Goal: Task Accomplishment & Management: Use online tool/utility

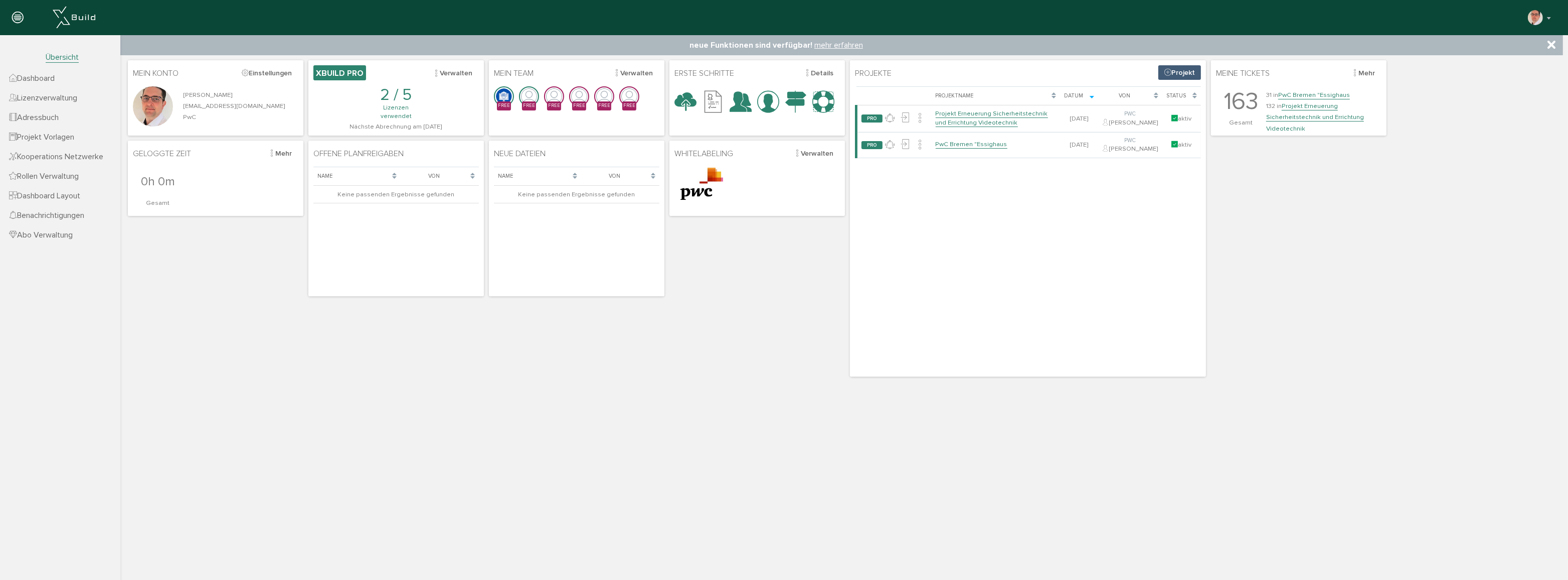
click at [46, 80] on span "Dashboard" at bounding box center [31, 78] width 46 height 10
click at [975, 127] on link "Projekt Erneuerung Sicherheitstechnik und Errichtung Videotechnik" at bounding box center [992, 118] width 113 height 18
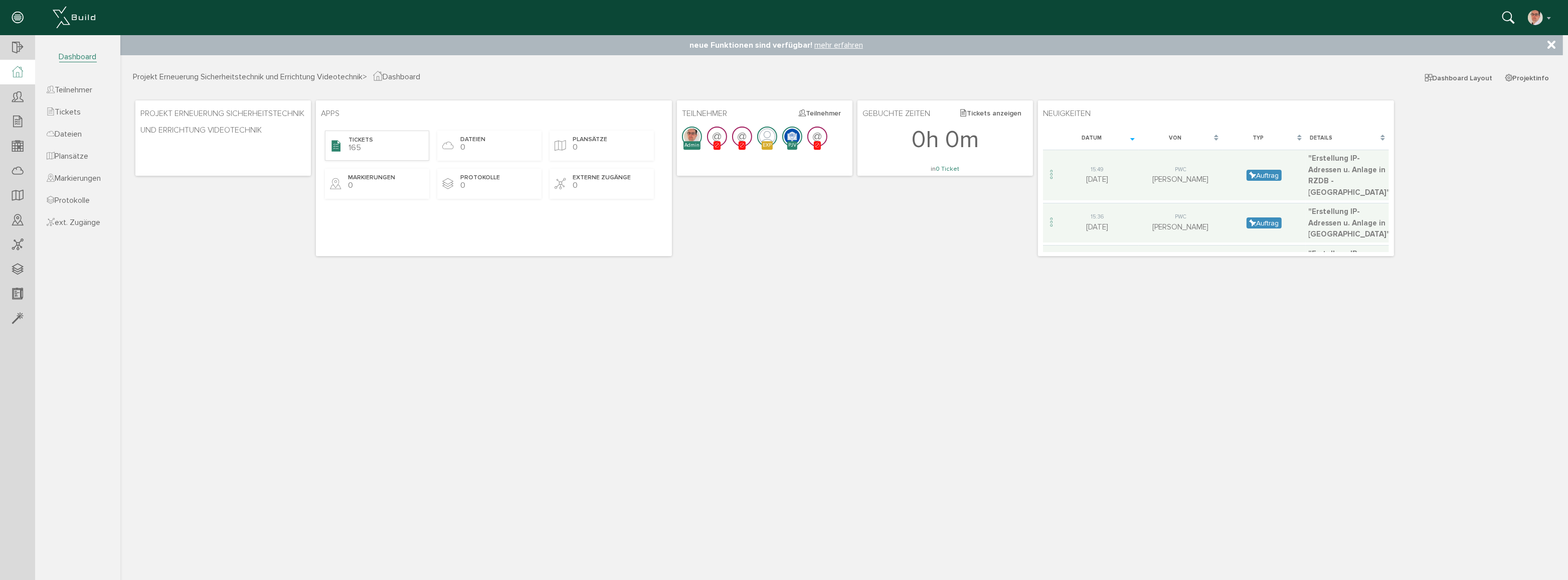
click at [364, 145] on div "Tickets 165" at bounding box center [376, 145] width 104 height 30
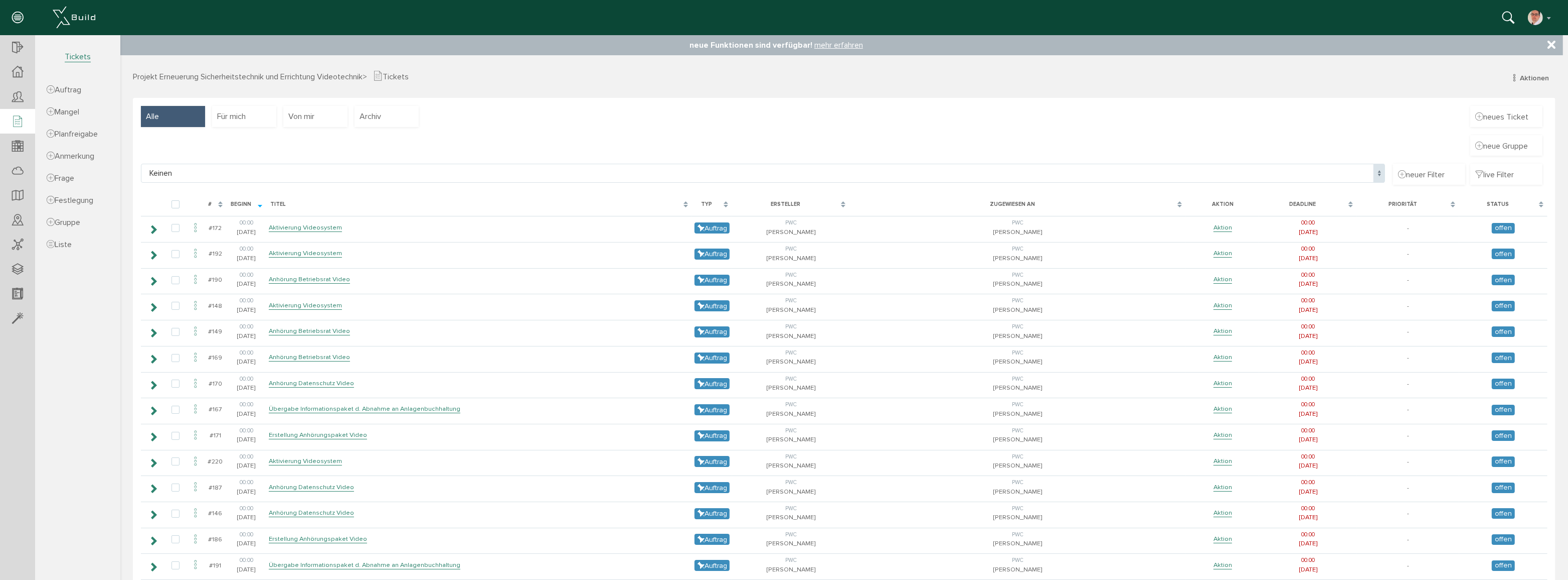
click at [56, 17] on img at bounding box center [74, 17] width 43 height 21
click at [60, 17] on img at bounding box center [74, 17] width 43 height 21
click at [18, 71] on icon at bounding box center [17, 71] width 11 height 12
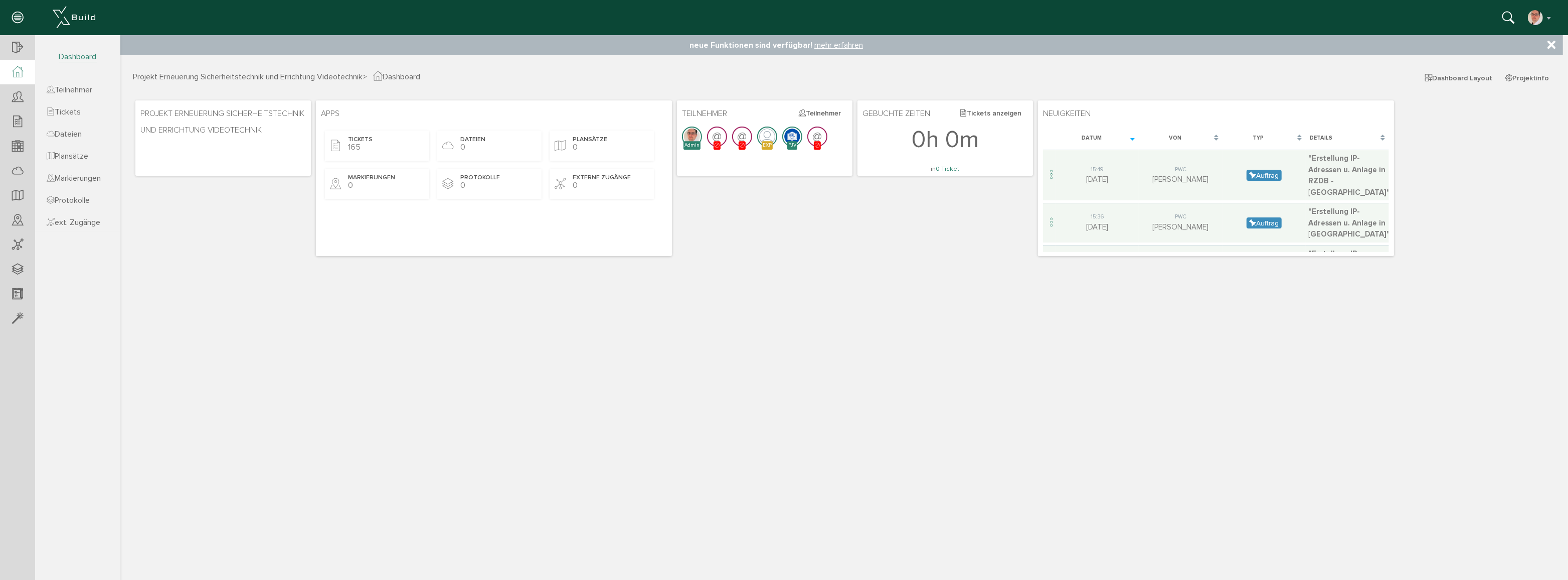
click at [77, 55] on span "Dashboard" at bounding box center [78, 57] width 38 height 11
click at [71, 55] on span "Dashboard" at bounding box center [78, 57] width 38 height 11
click at [79, 17] on img at bounding box center [74, 17] width 43 height 21
click at [15, 48] on icon at bounding box center [17, 48] width 11 height 14
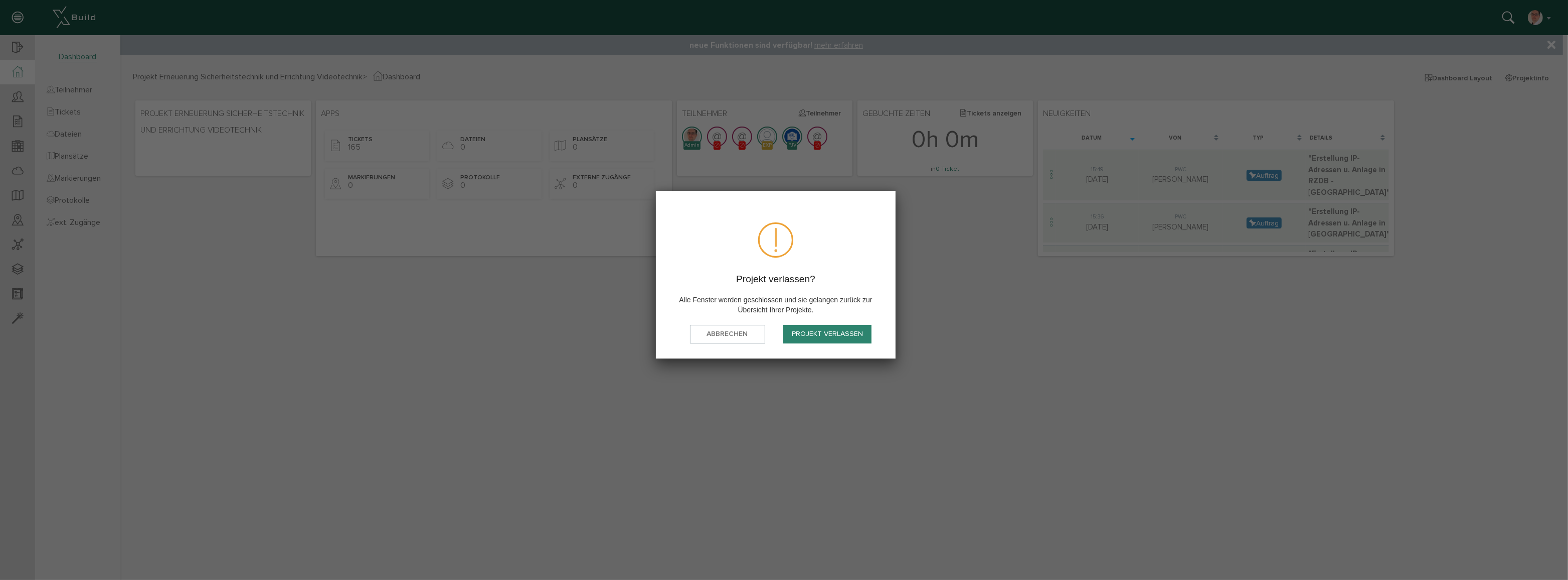
click at [805, 326] on button "Projekt verlassen" at bounding box center [827, 333] width 88 height 19
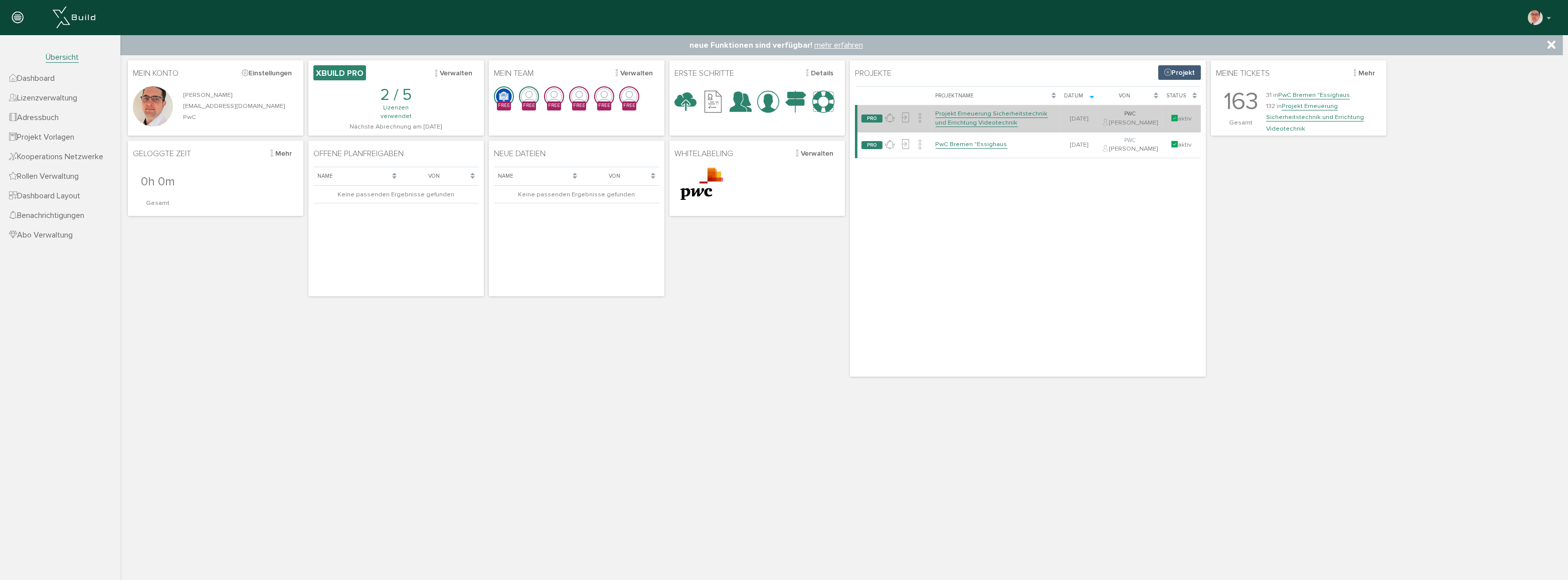
click at [966, 126] on link "Projekt Erneuerung Sicherheitstechnik und Errichtung Videotechnik" at bounding box center [992, 118] width 113 height 18
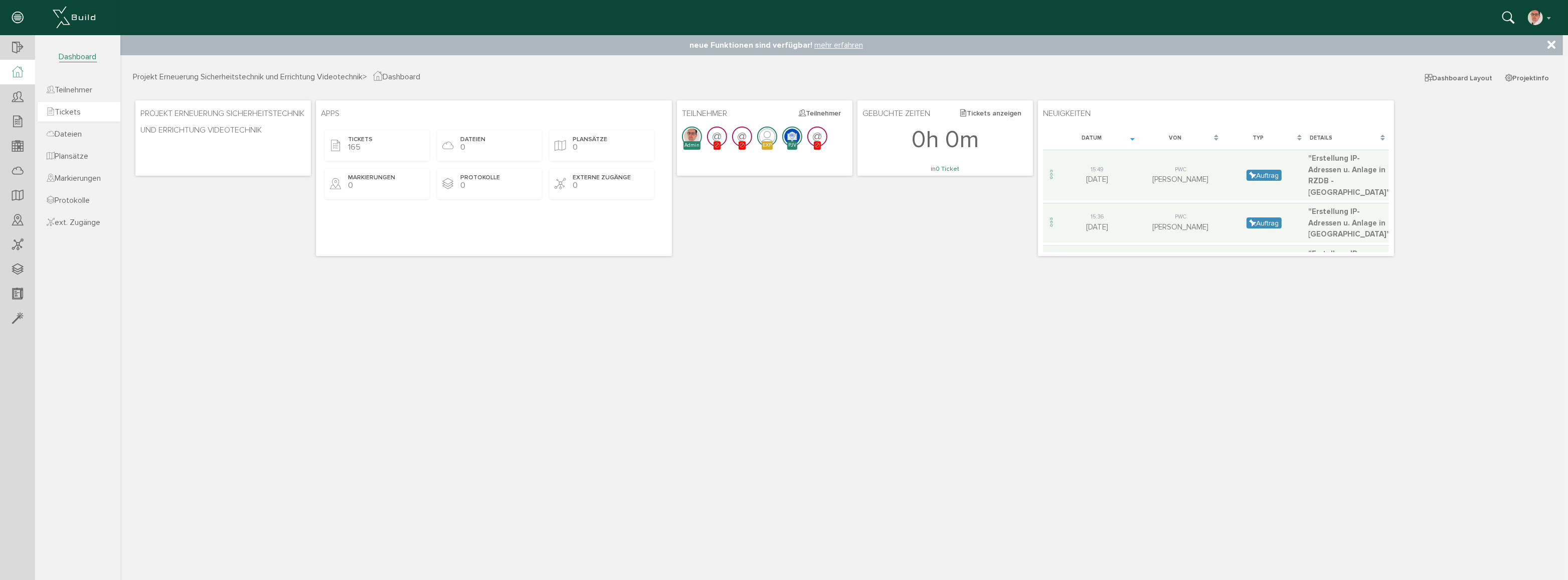
click at [73, 107] on span "Tickets" at bounding box center [63, 112] width 34 height 10
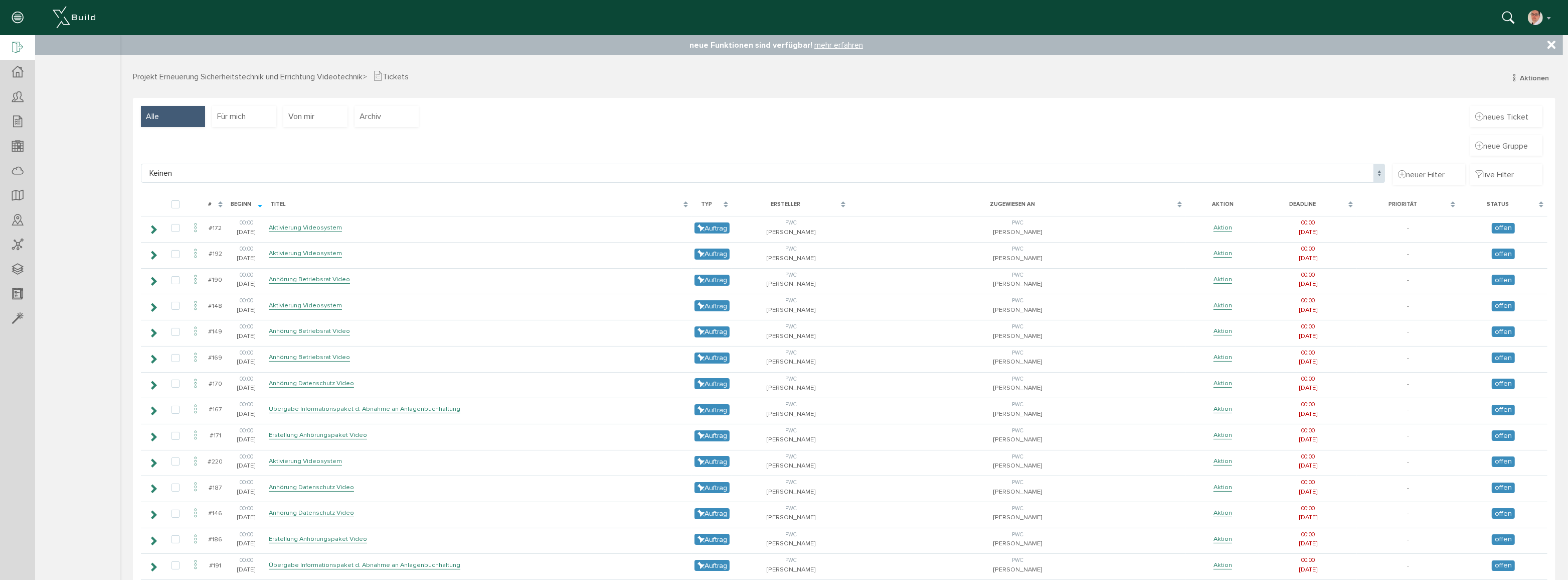
click at [13, 47] on icon at bounding box center [17, 48] width 11 height 14
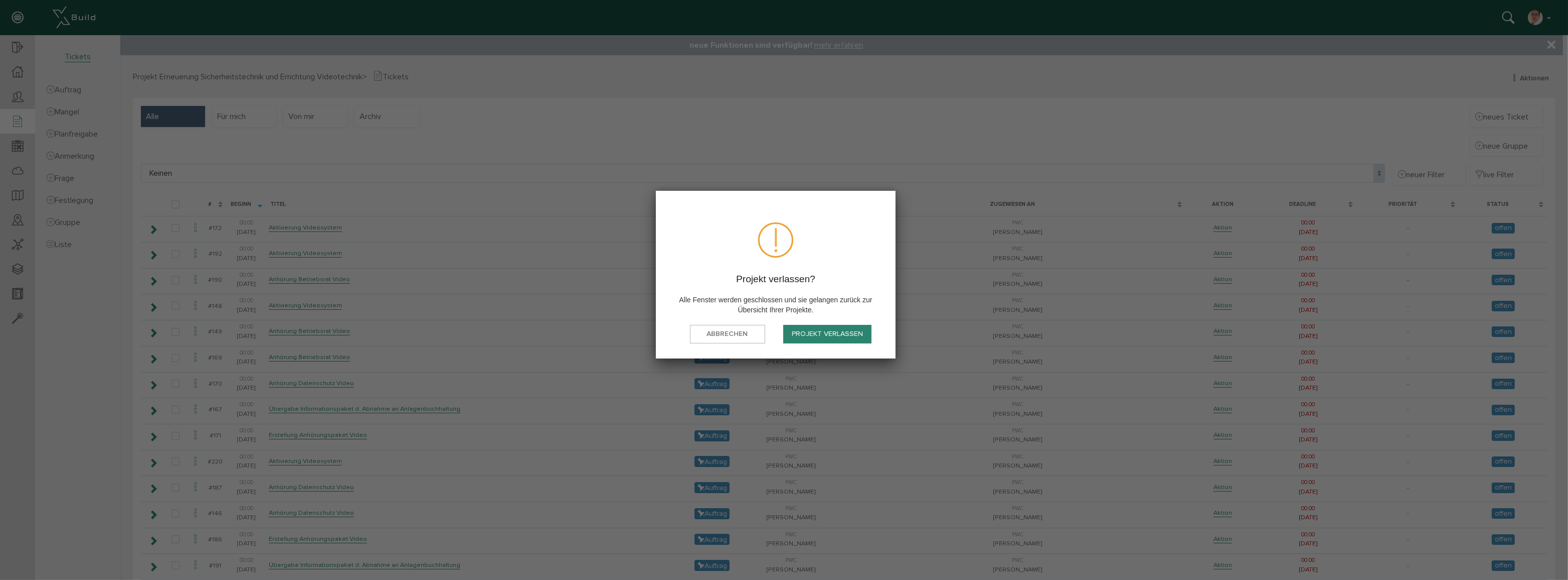
click at [818, 337] on button "Projekt verlassen" at bounding box center [827, 333] width 88 height 19
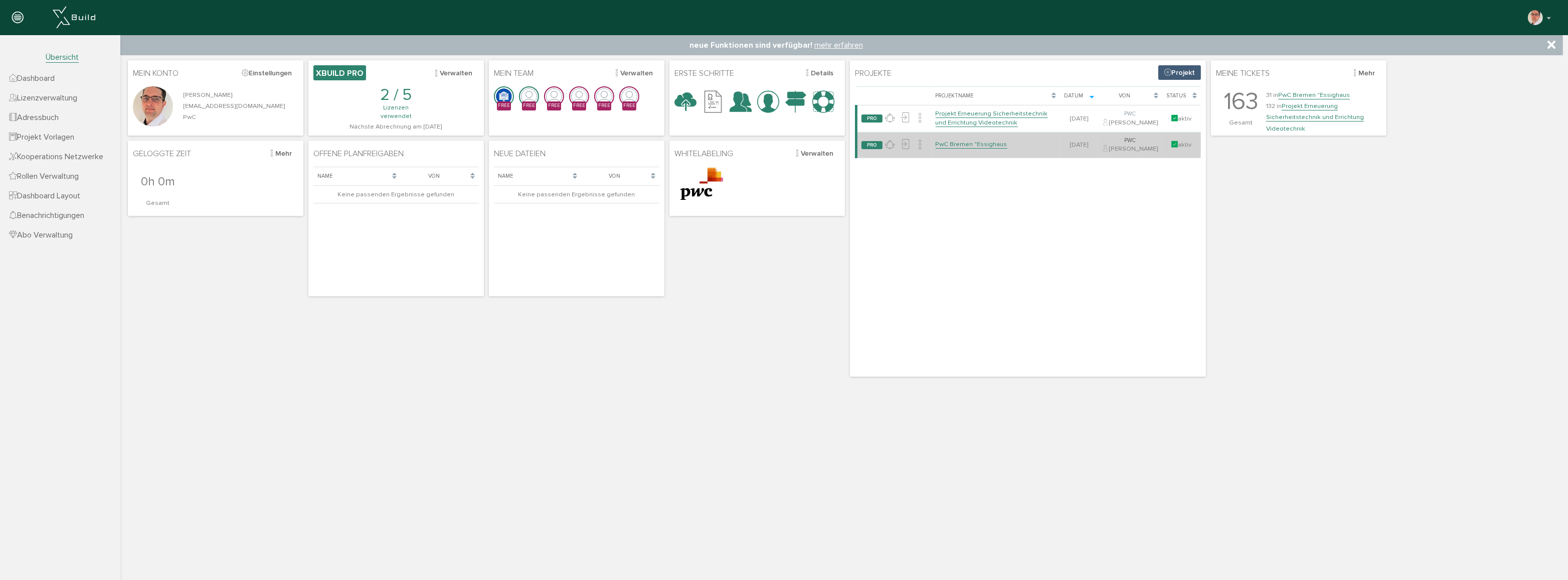
click at [981, 148] on link "PwC Bremen "Essighaus" at bounding box center [972, 144] width 71 height 9
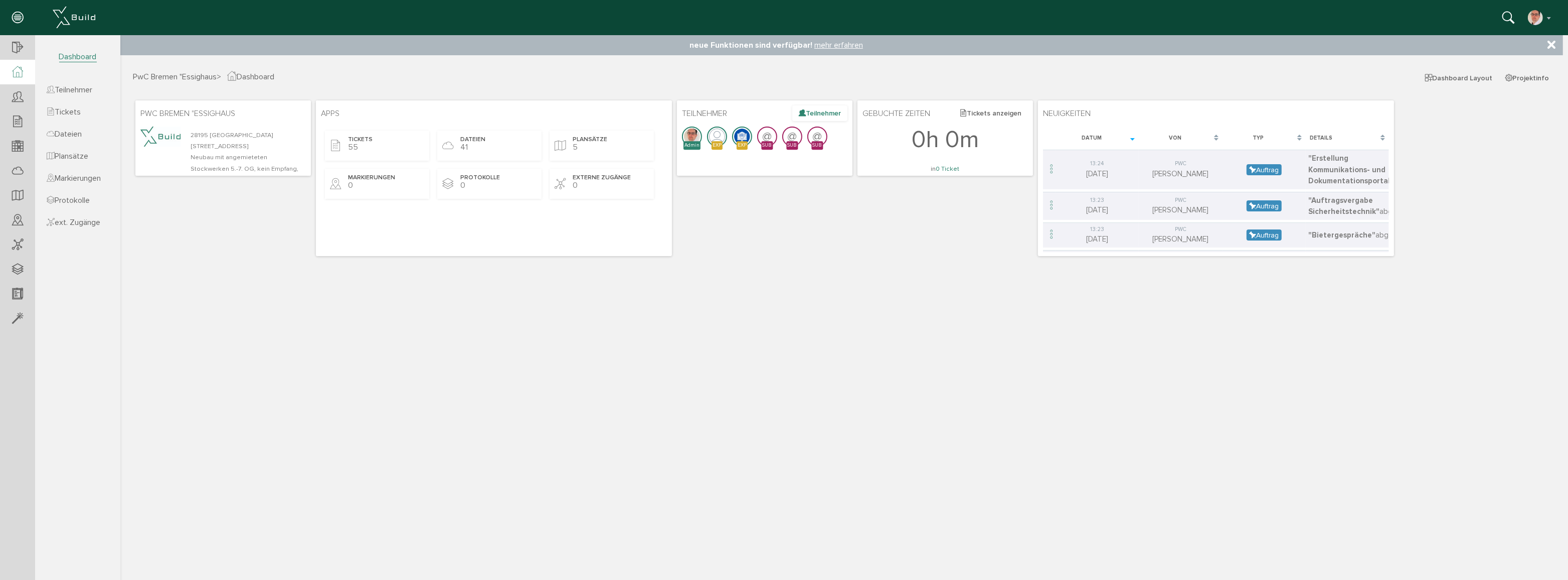
click at [812, 111] on button "Teilnehmer" at bounding box center [820, 112] width 55 height 15
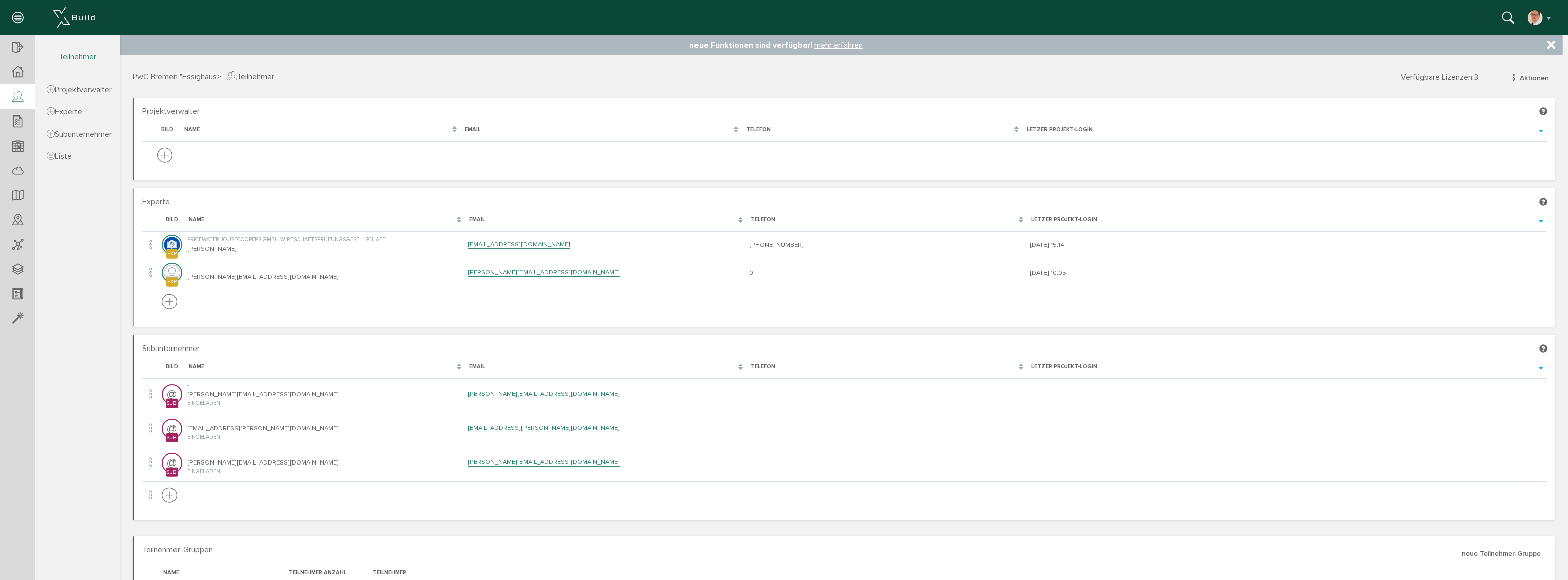
click at [194, 76] on span "PwC Bremen "Essighaus" at bounding box center [174, 76] width 84 height 10
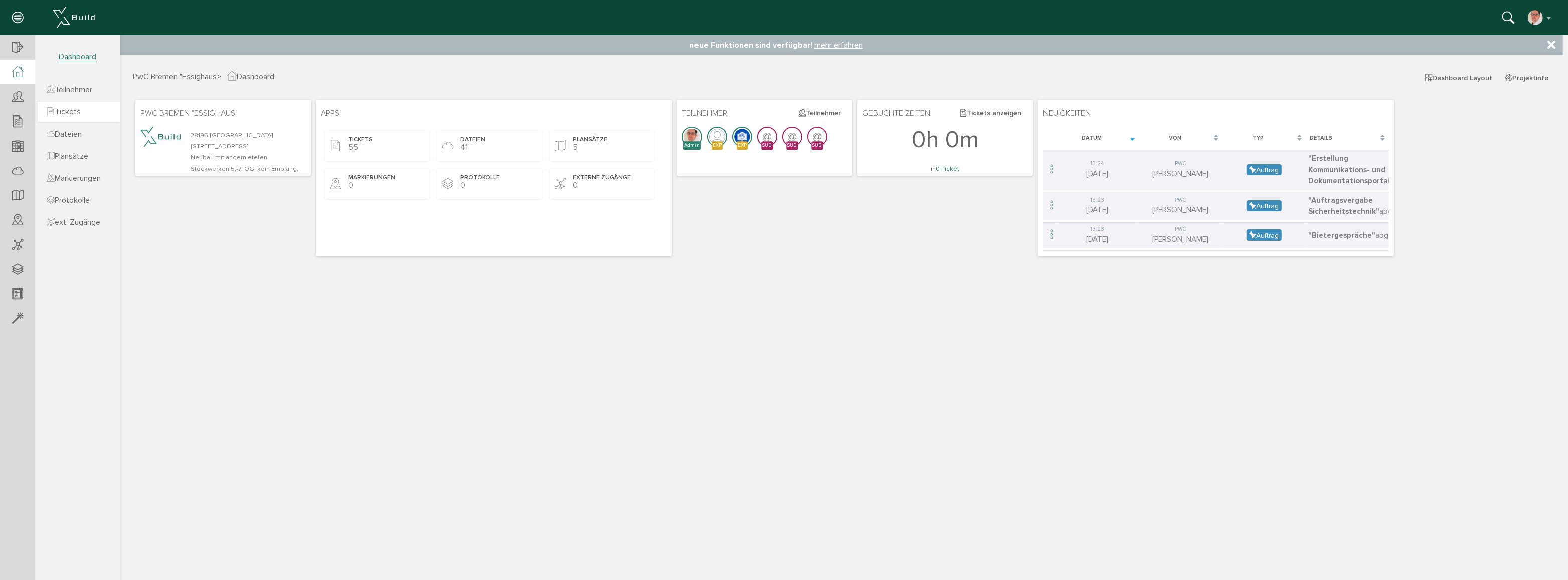
click at [59, 113] on span "Tickets" at bounding box center [63, 112] width 34 height 10
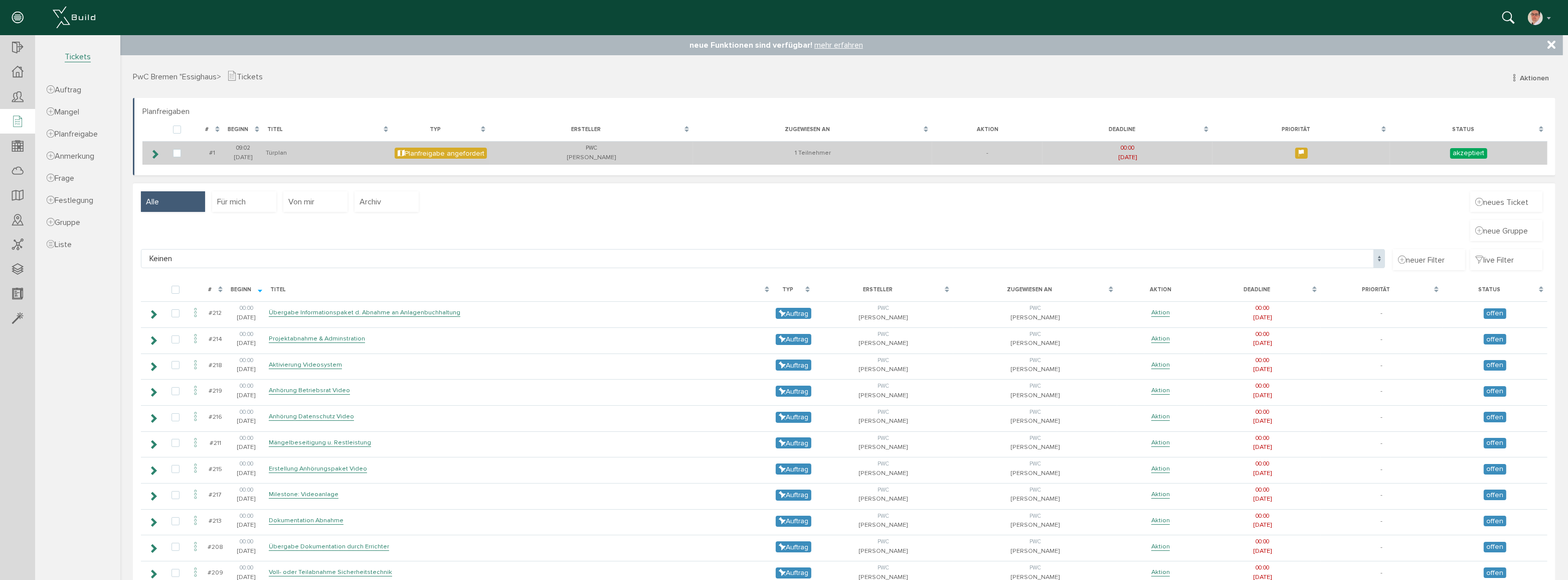
click at [363, 155] on td "Türplan" at bounding box center [327, 152] width 129 height 23
click at [493, 149] on div "PwC" at bounding box center [590, 148] width 198 height 9
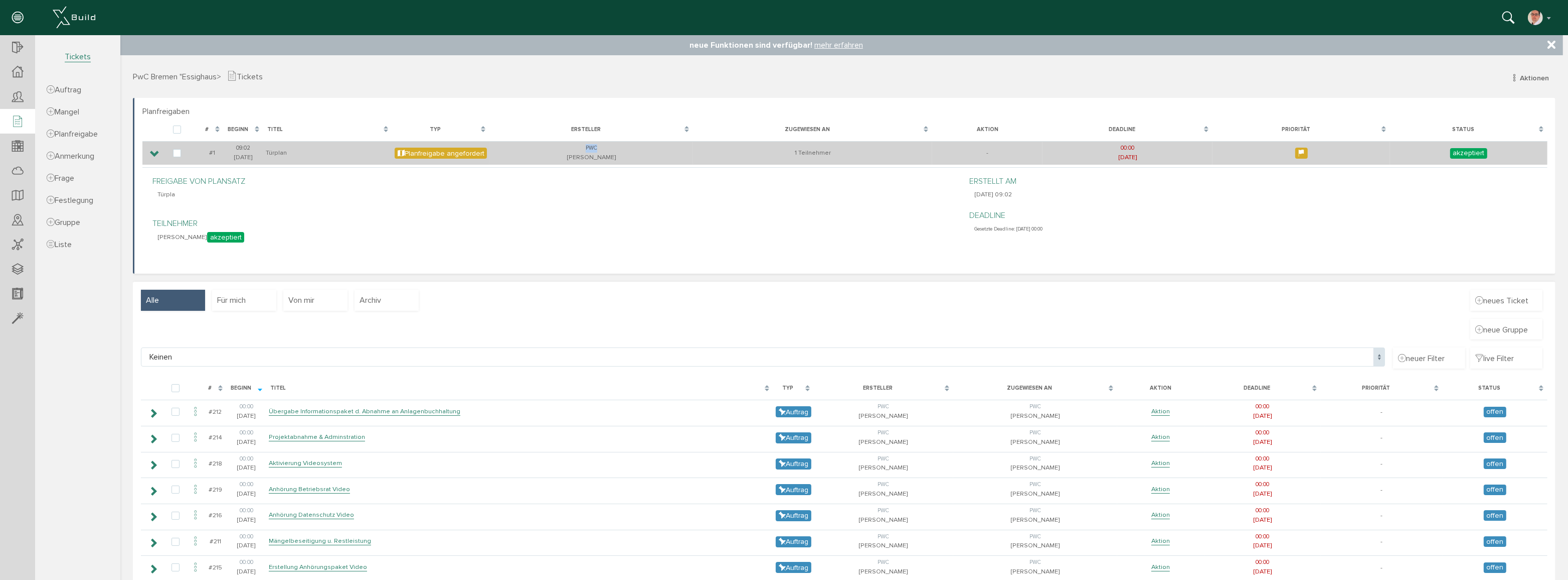
click at [493, 149] on div "PwC" at bounding box center [590, 148] width 198 height 9
click at [324, 150] on td "Türplan" at bounding box center [327, 152] width 129 height 23
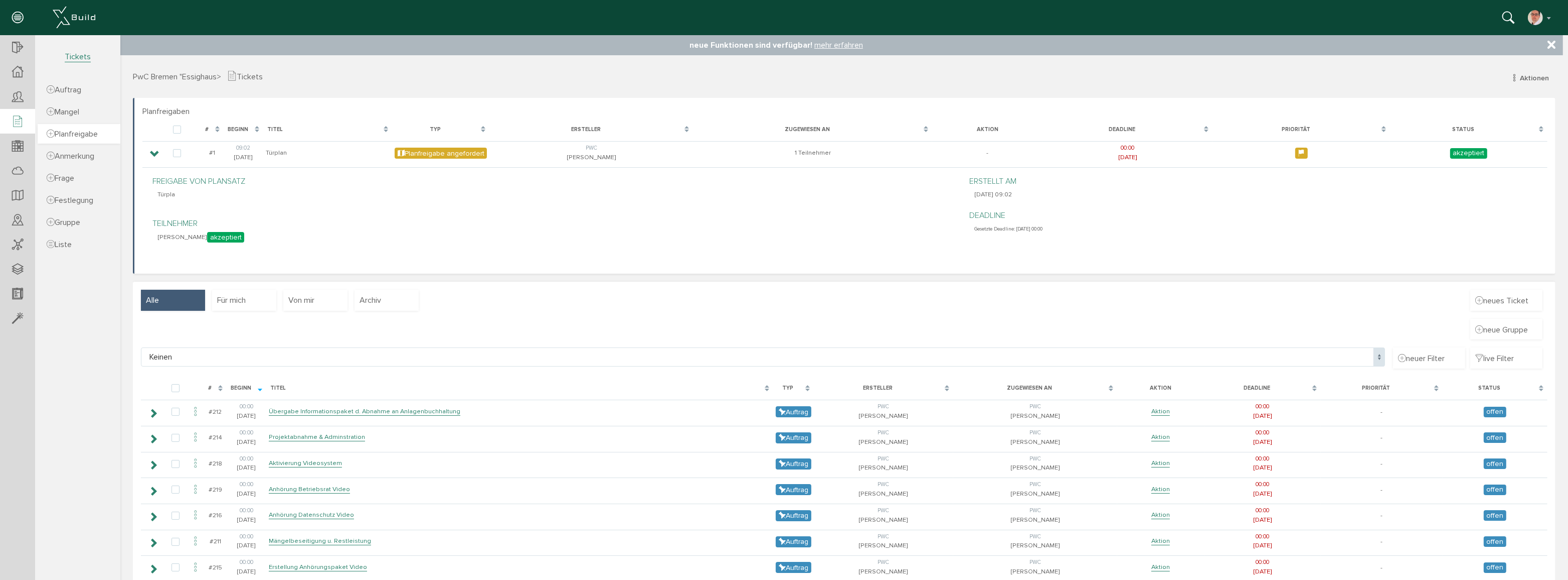
click at [63, 130] on span "Planfreigabe" at bounding box center [71, 133] width 51 height 10
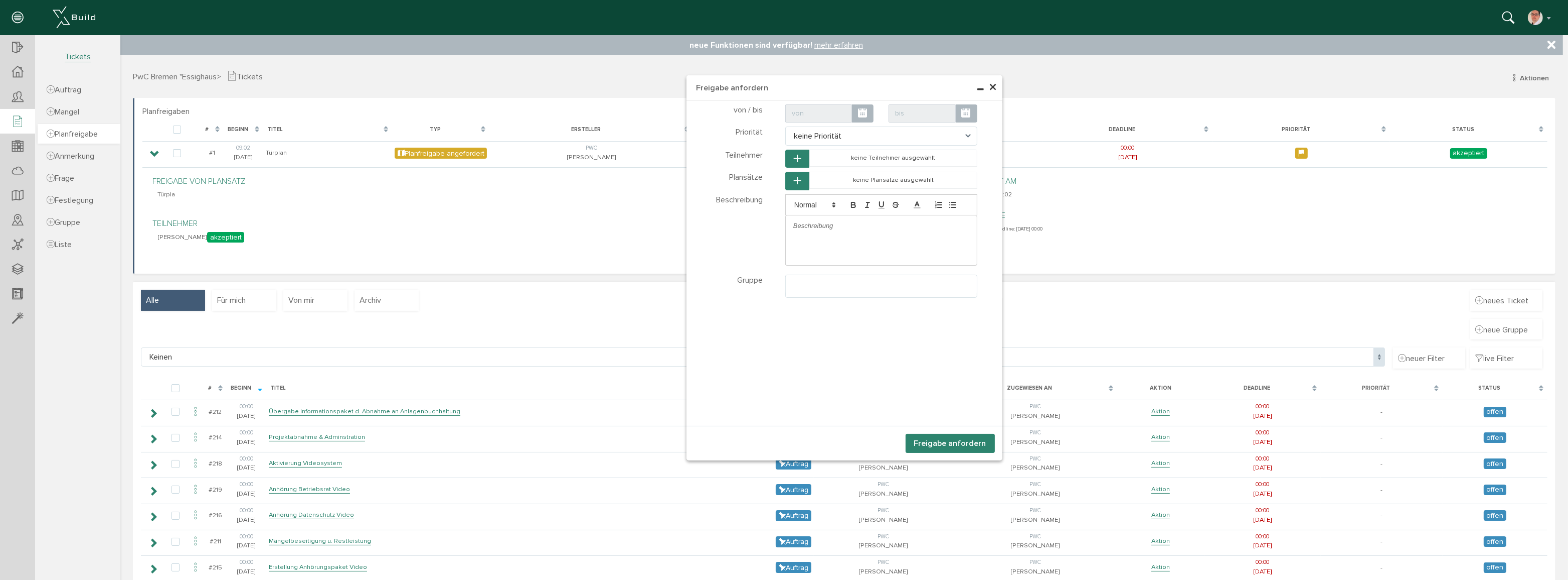
scroll to position [18, 0]
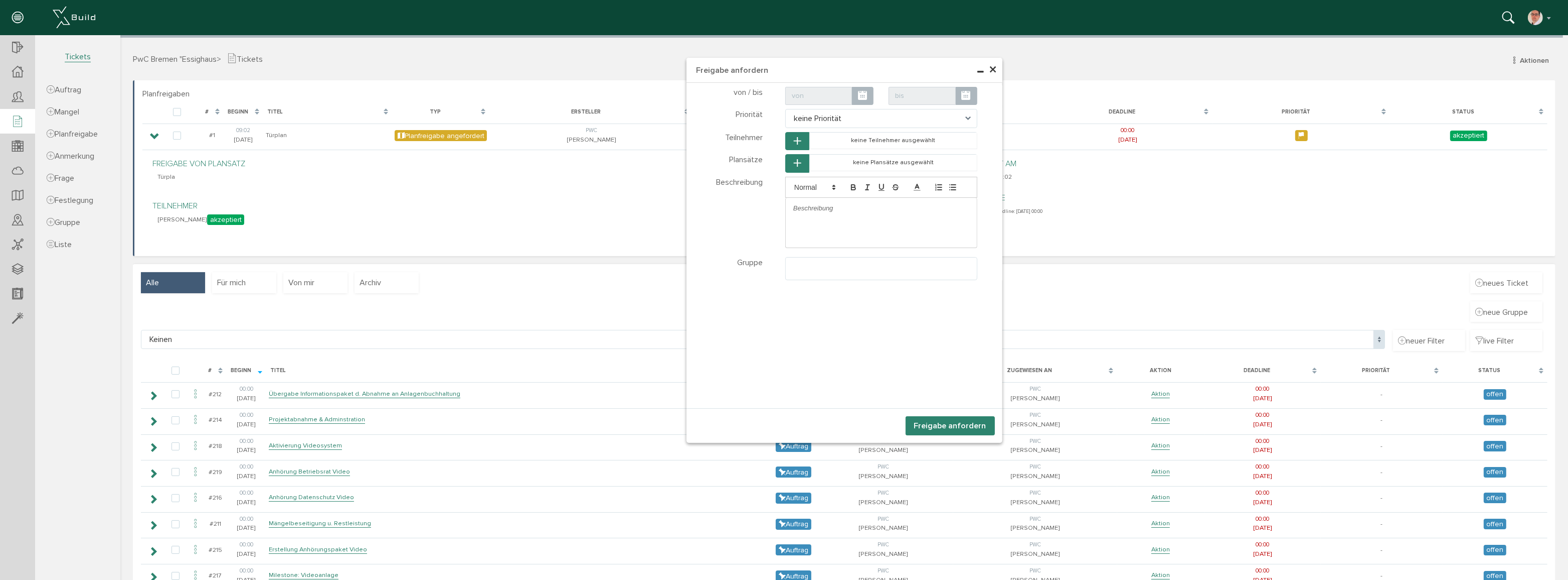
click at [991, 70] on span "×" at bounding box center [993, 70] width 8 height 20
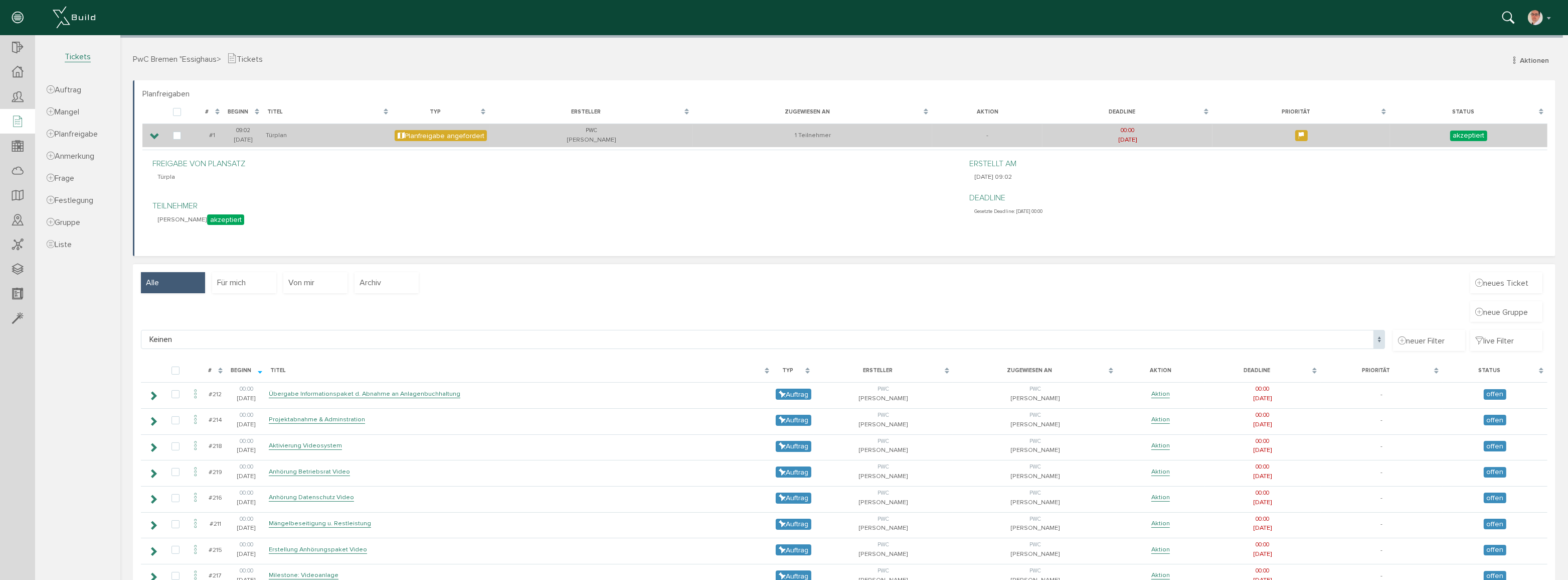
click at [437, 135] on div "Planfreigabe angefordert" at bounding box center [440, 135] width 92 height 11
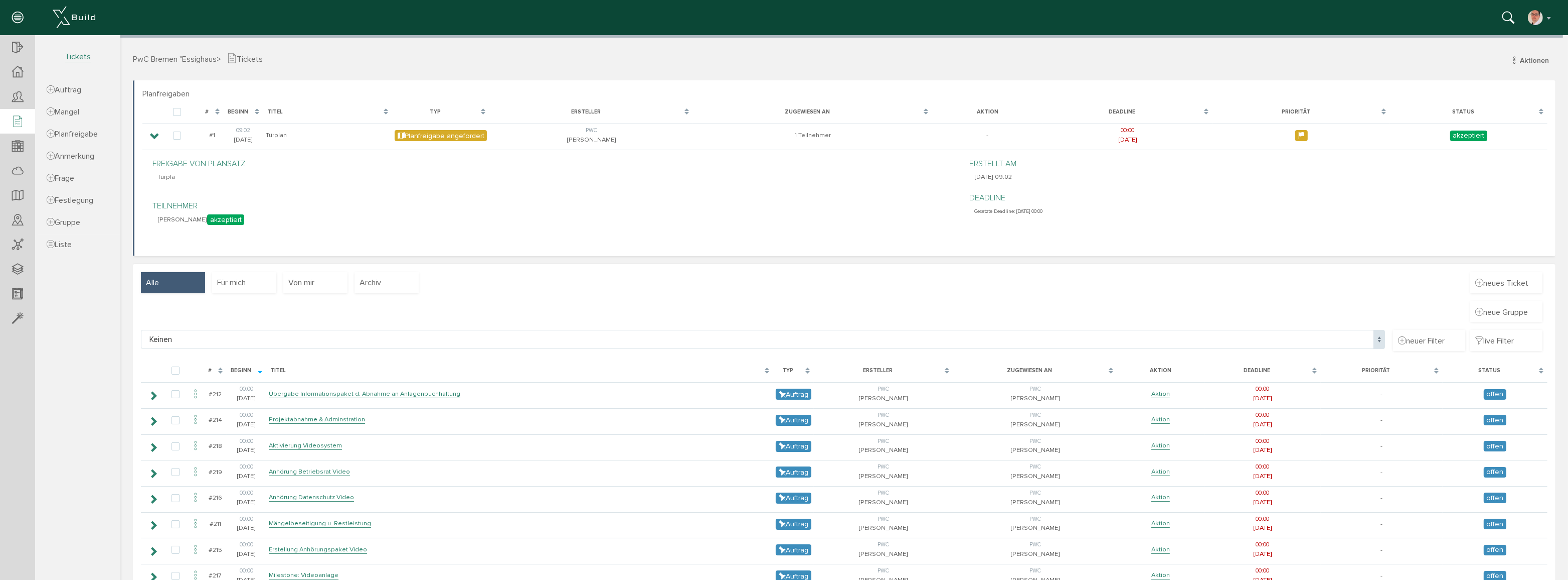
click at [156, 58] on span "PwC Bremen "Essighaus" at bounding box center [174, 59] width 84 height 10
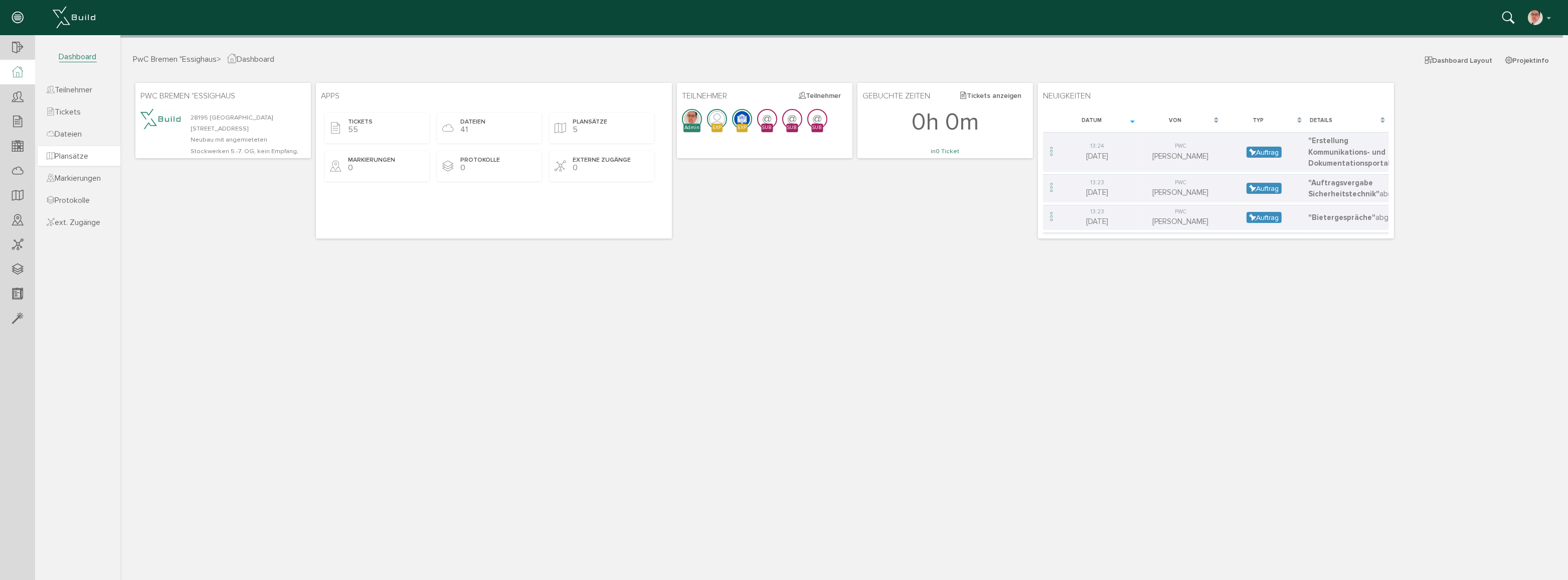
click at [71, 156] on span "Plansätze" at bounding box center [67, 156] width 42 height 10
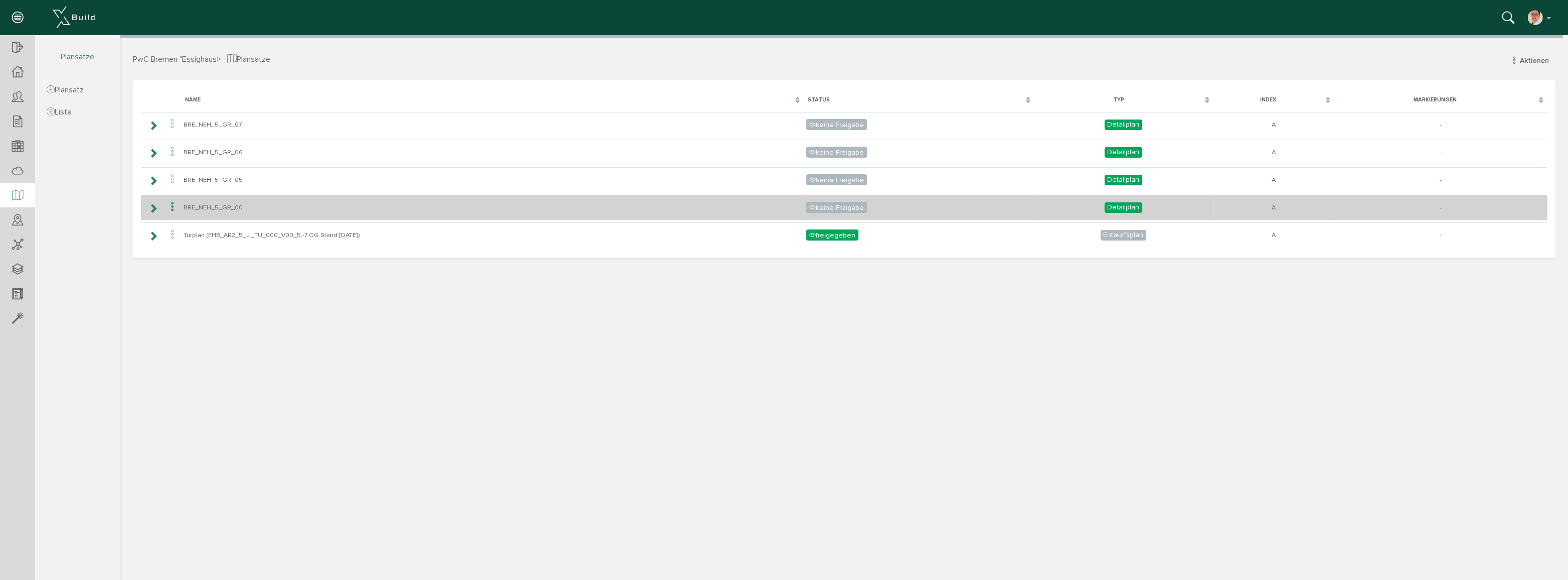
click at [170, 205] on icon at bounding box center [171, 206] width 12 height 13
click at [265, 203] on td "BRE_NEH_5_GR_00" at bounding box center [492, 207] width 623 height 25
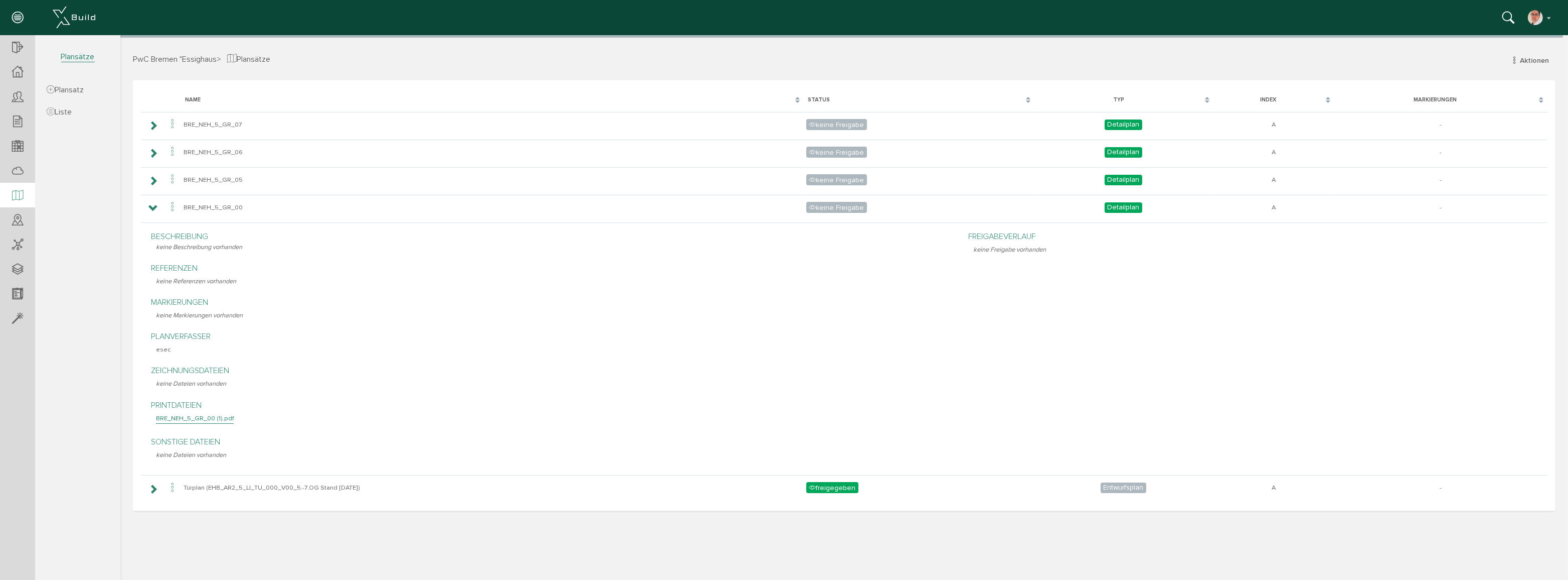
click at [200, 417] on div "BRE_NEH_5_GR_00 (1).pdf" at bounding box center [194, 418] width 78 height 10
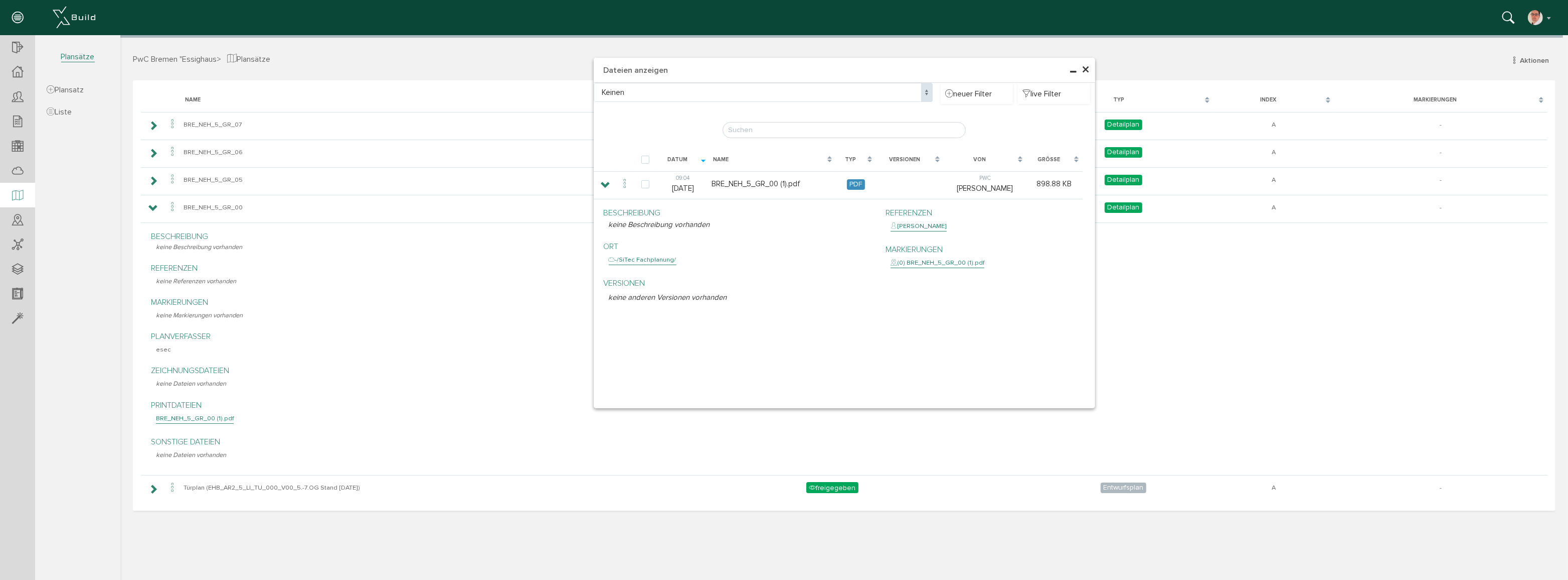
click at [1087, 71] on span "×" at bounding box center [1086, 70] width 8 height 20
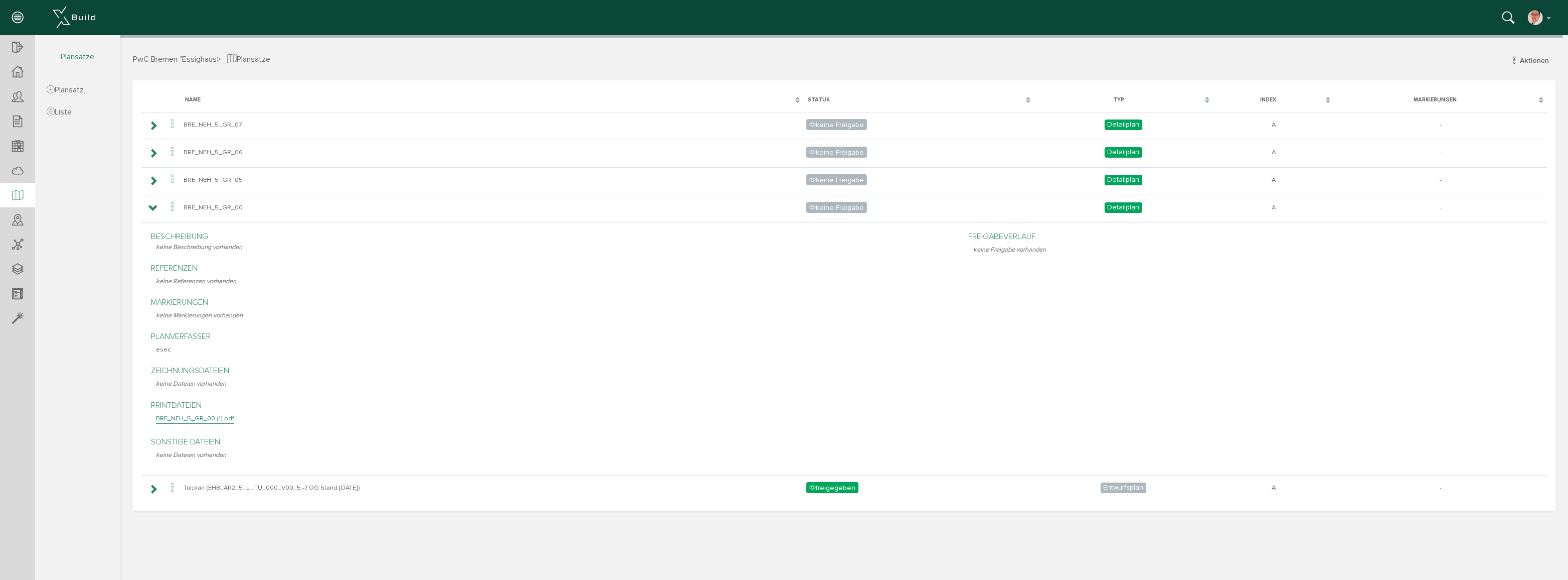
click at [203, 417] on div "BRE_NEH_5_GR_00 (1).pdf" at bounding box center [194, 418] width 78 height 10
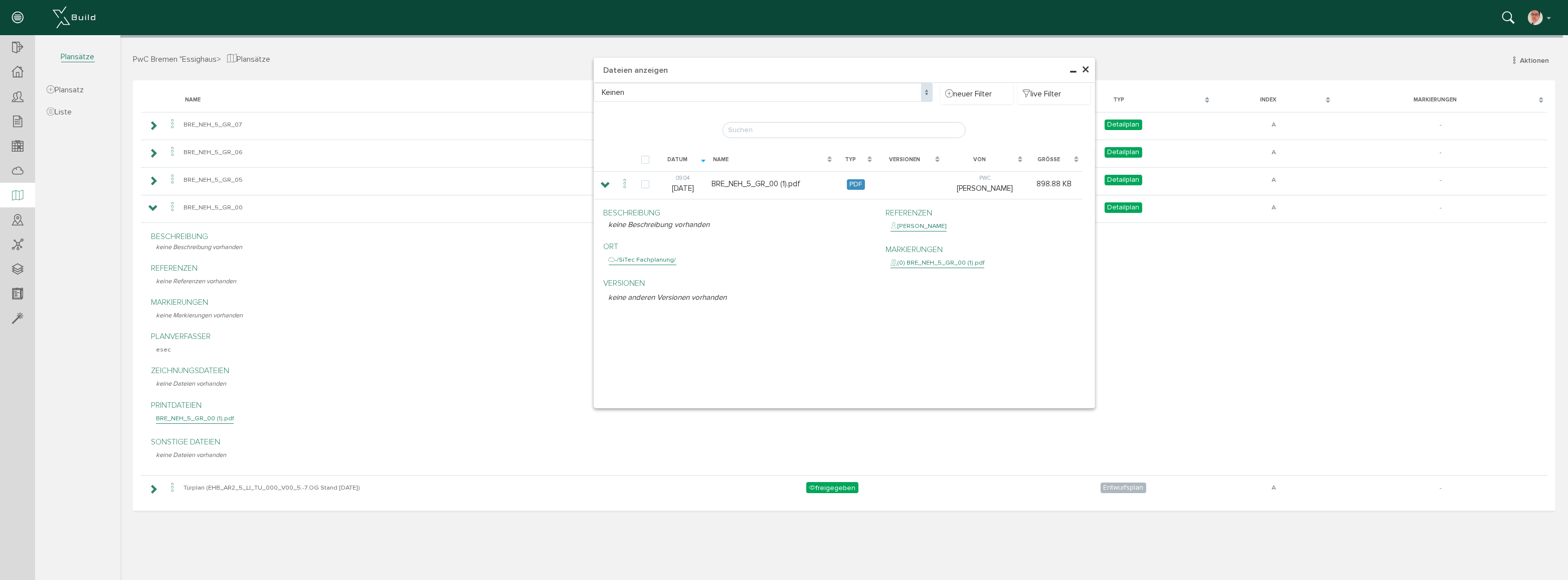
click at [913, 263] on div "(0) BRE_NEH_5_GR_00 (1).pdf" at bounding box center [937, 263] width 94 height 10
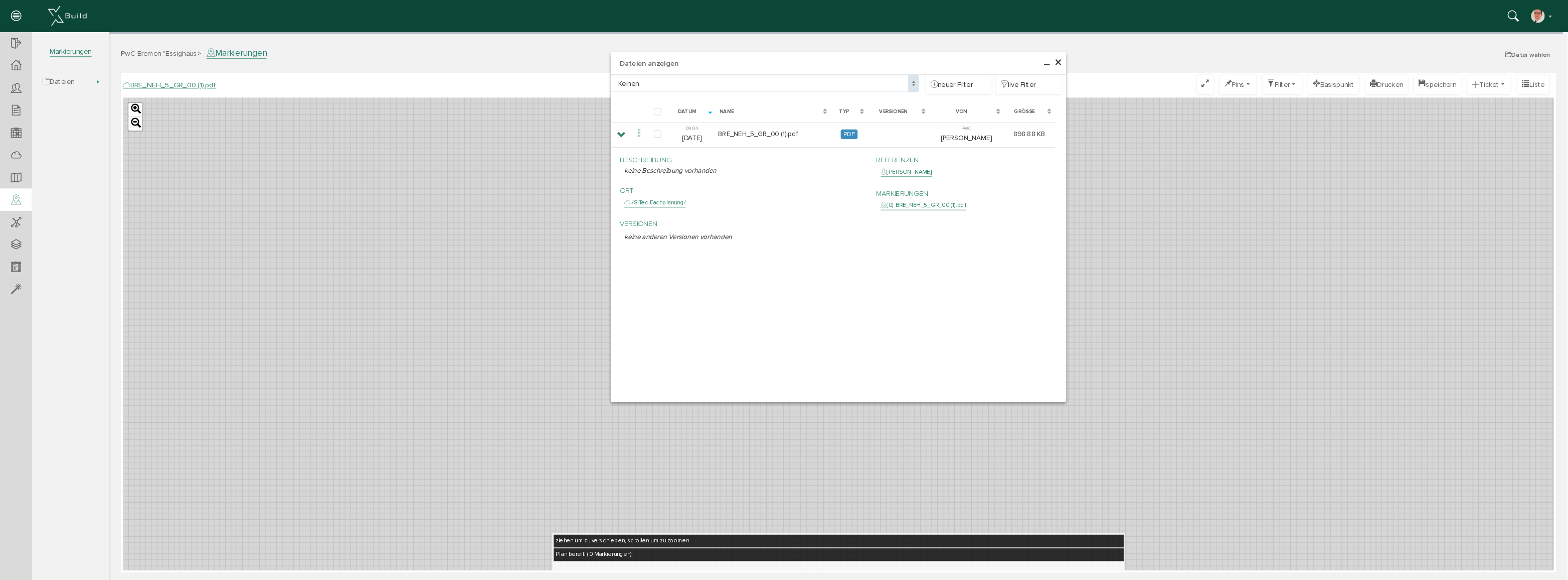
scroll to position [18, 0]
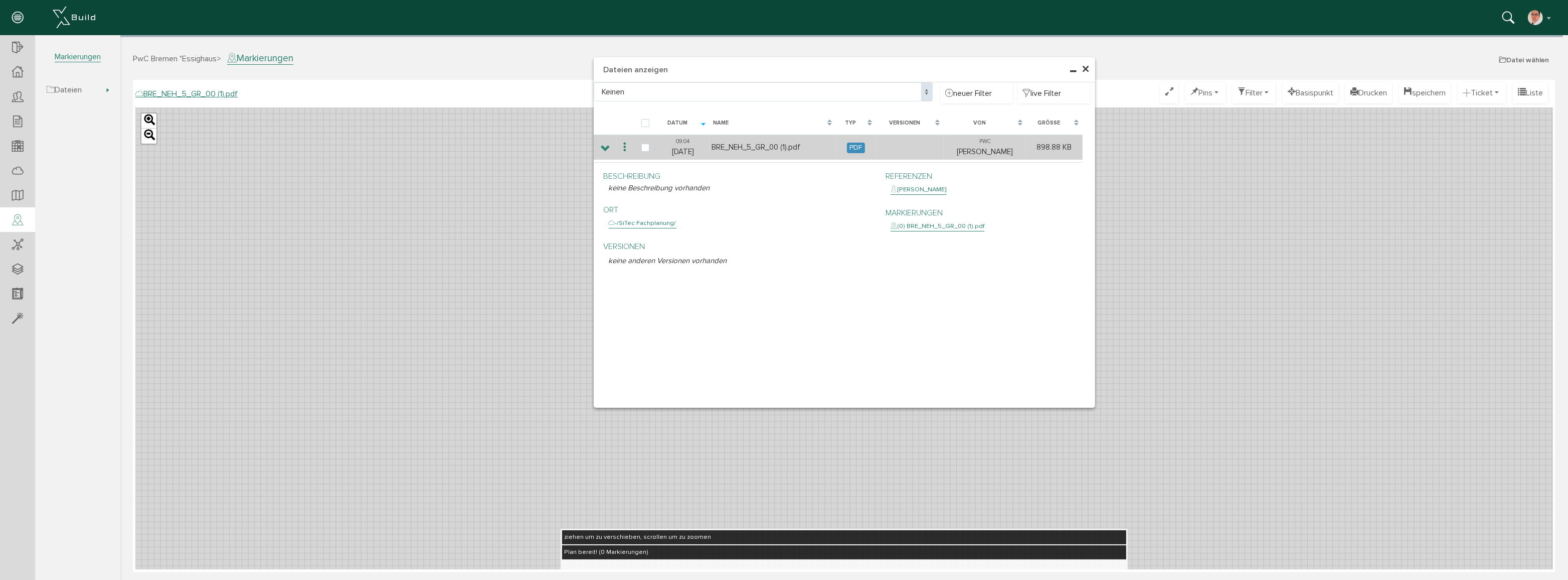
click at [740, 147] on td "BRE_NEH_5_GR_00 (1).pdf" at bounding box center [772, 147] width 127 height 25
click at [1053, 144] on td "898.88 KB" at bounding box center [1054, 147] width 56 height 25
click at [604, 147] on icon at bounding box center [605, 148] width 10 height 8
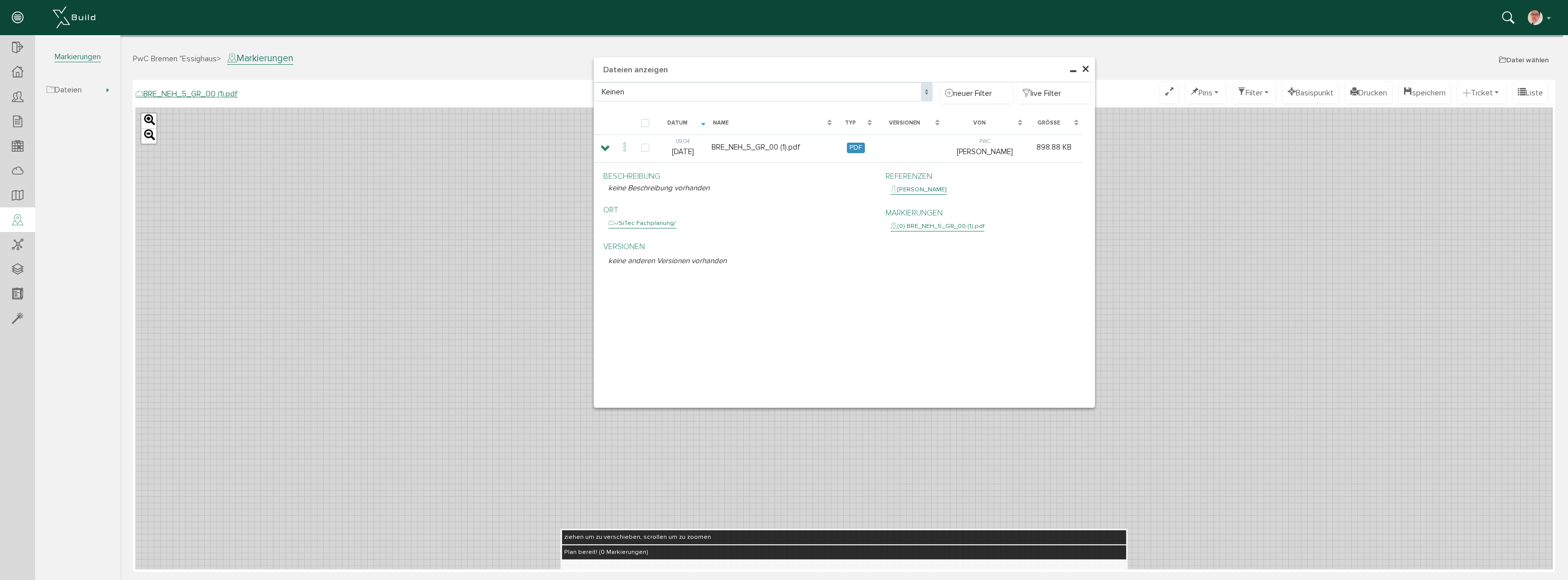
click at [1087, 67] on span "×" at bounding box center [1086, 70] width 8 height 20
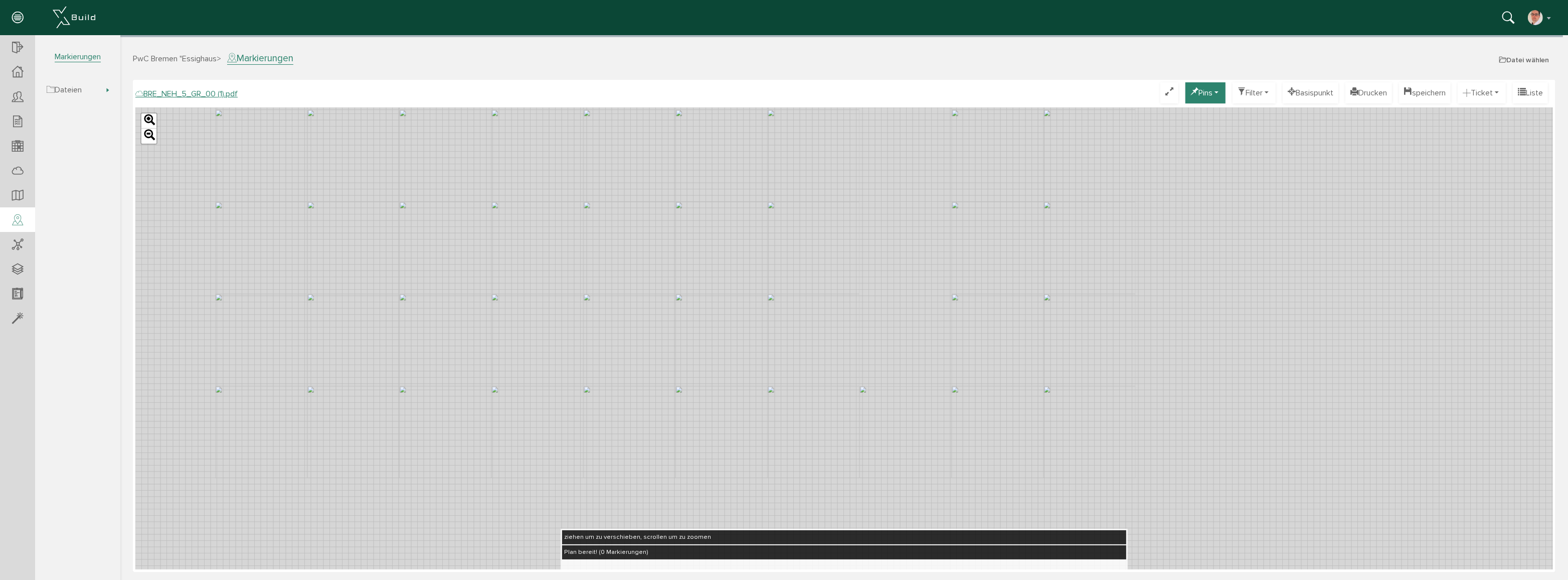
click at [1186, 94] on button "Pins" at bounding box center [1205, 93] width 40 height 21
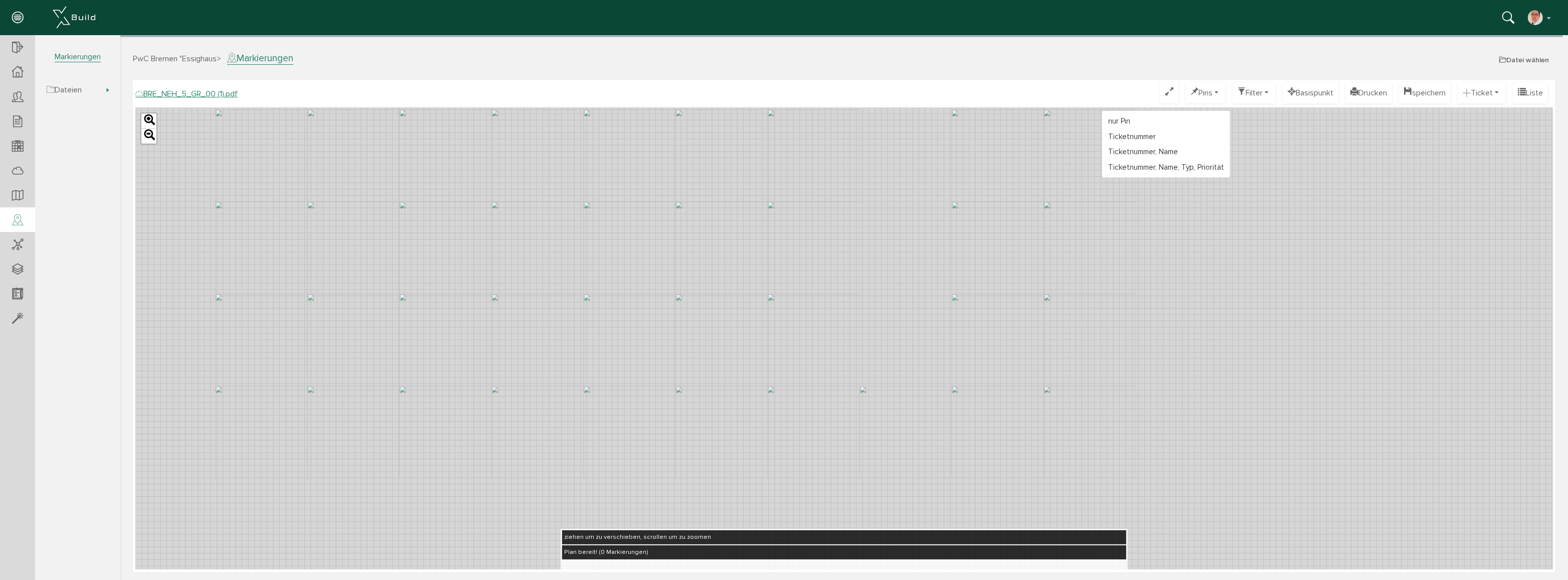
drag, startPoint x: 1107, startPoint y: 137, endPoint x: 1077, endPoint y: 138, distance: 30.0
click at [1107, 137] on link "Ticketnummer" at bounding box center [1165, 136] width 128 height 15
click at [794, 164] on div "Leaflet" at bounding box center [844, 338] width 1418 height 462
click at [798, 162] on div "Leaflet" at bounding box center [844, 338] width 1418 height 462
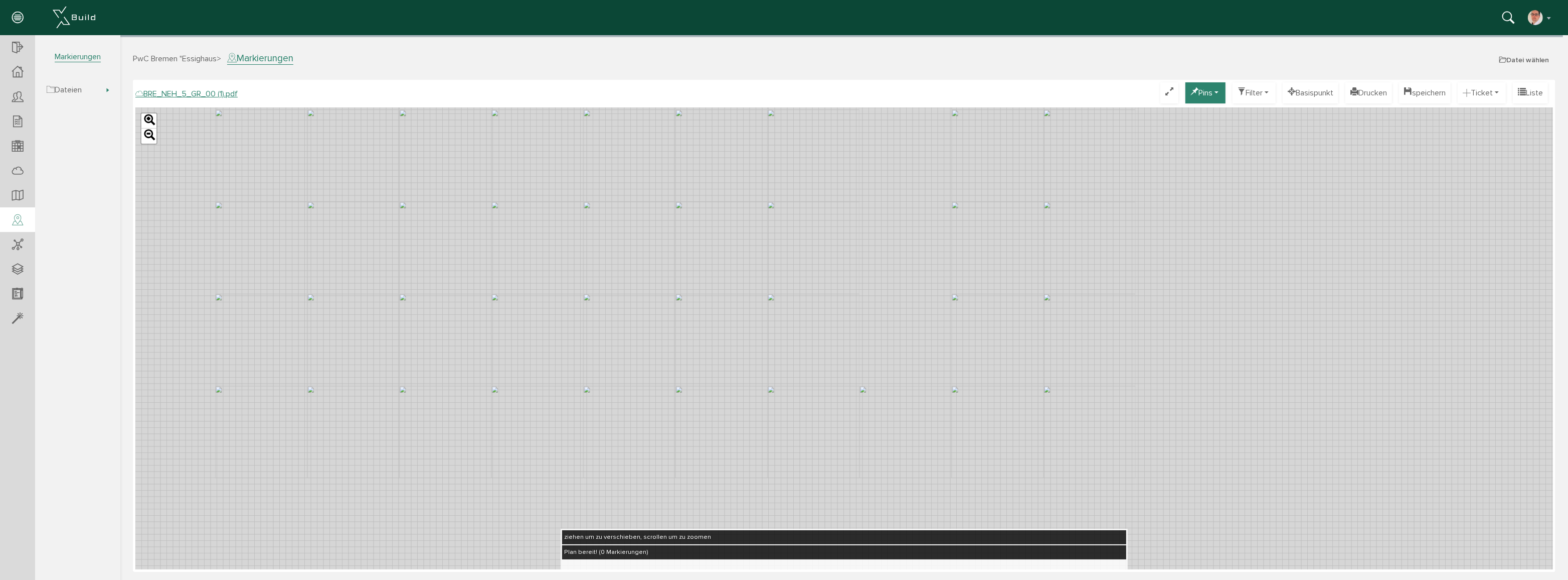
click at [1197, 97] on button "Pins" at bounding box center [1205, 93] width 40 height 21
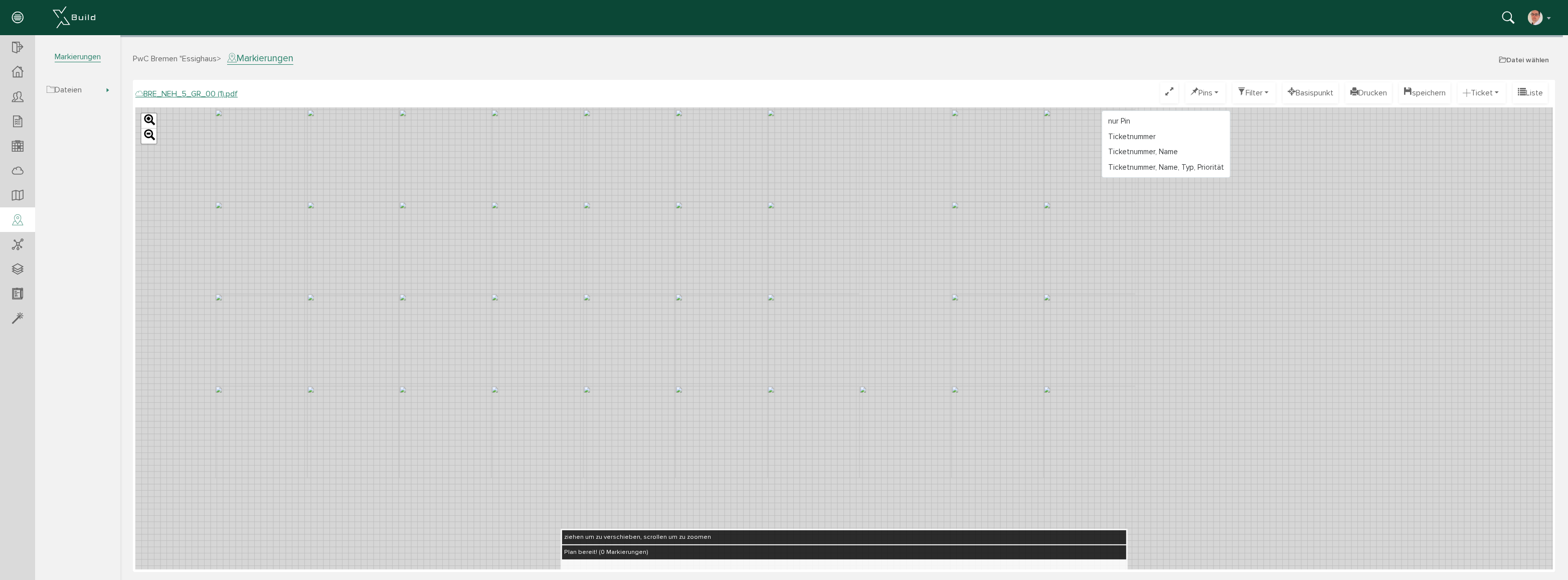
click at [1232, 213] on div "Leaflet" at bounding box center [844, 338] width 1418 height 462
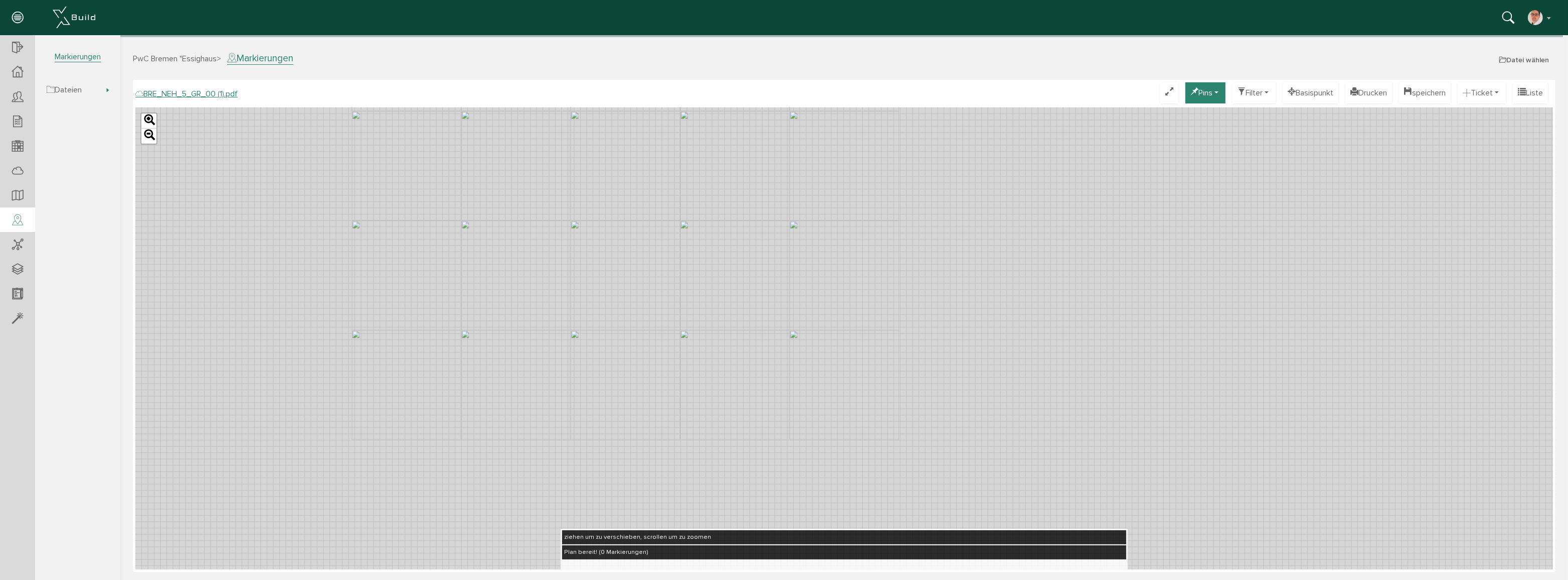
click at [1194, 90] on button "Pins" at bounding box center [1205, 93] width 40 height 21
click at [149, 56] on span "PwC Bremen "Essighaus" at bounding box center [174, 58] width 84 height 10
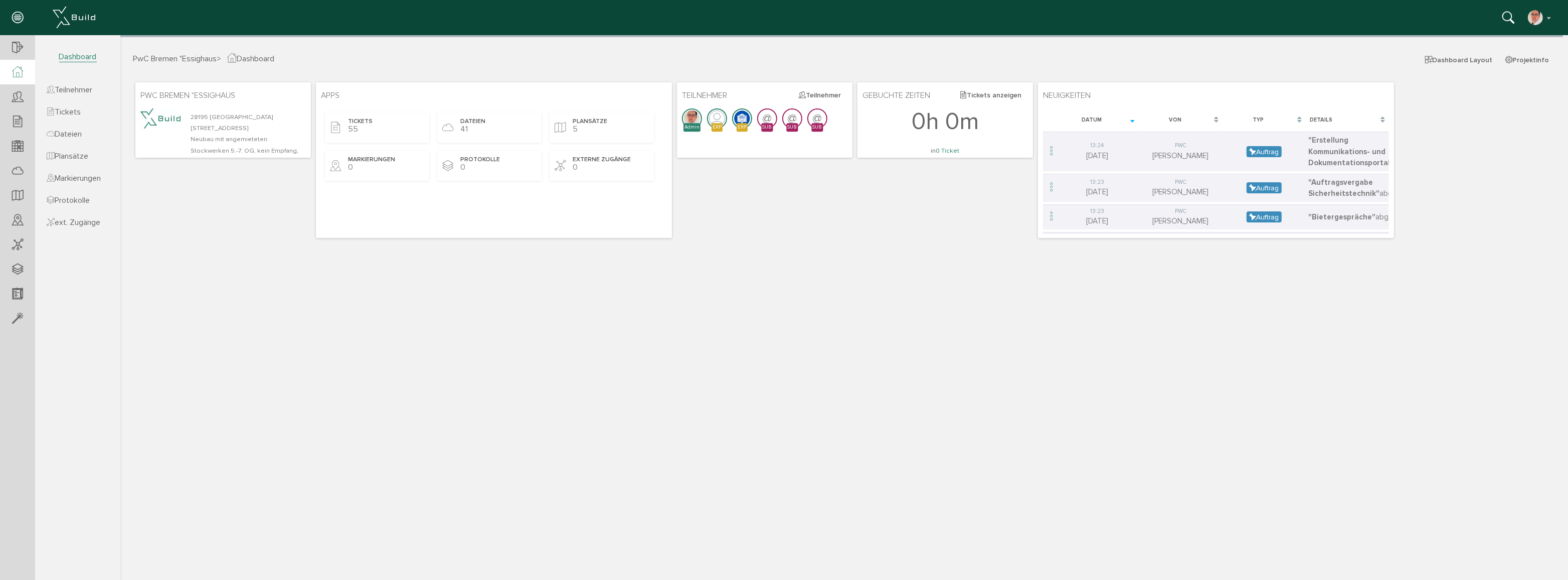
click at [181, 58] on span "PwC Bremen "Essighaus" at bounding box center [174, 58] width 84 height 10
click at [76, 134] on span "Dateien" at bounding box center [63, 133] width 35 height 10
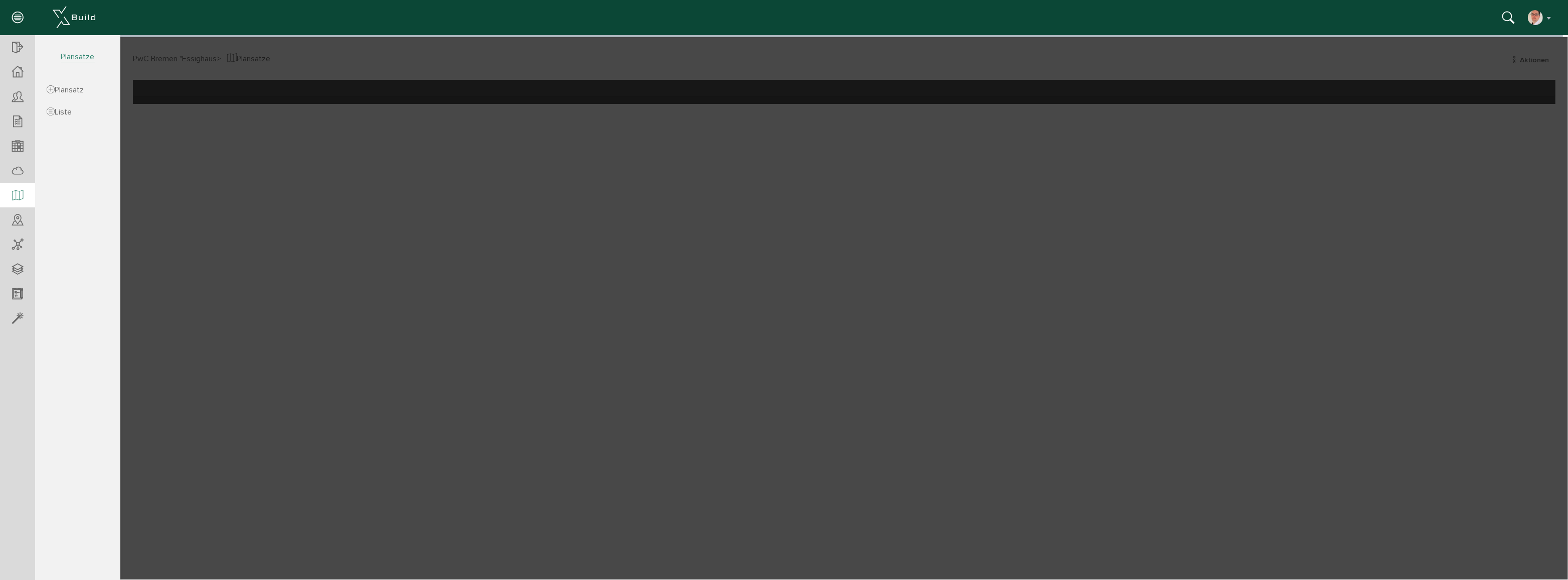
scroll to position [18, 0]
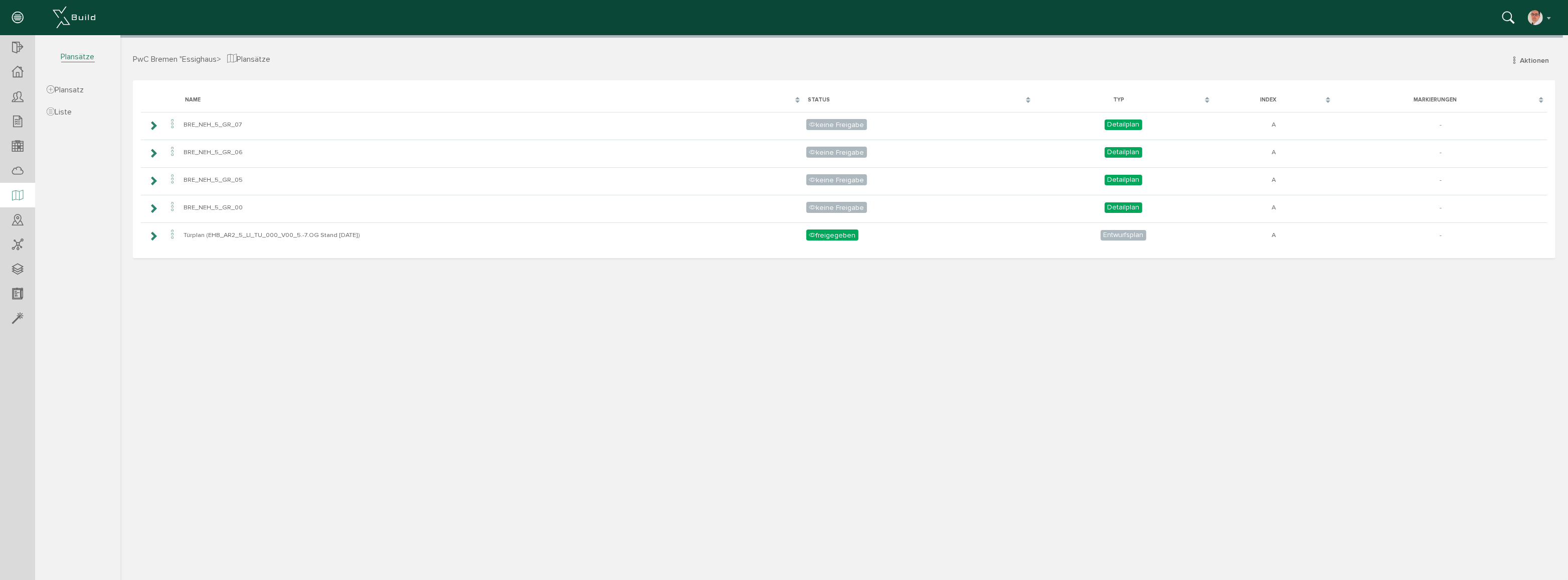
click at [85, 57] on span "Plansätze" at bounding box center [79, 57] width 34 height 11
click at [175, 56] on span "PwC Bremen "Essighaus" at bounding box center [174, 59] width 84 height 10
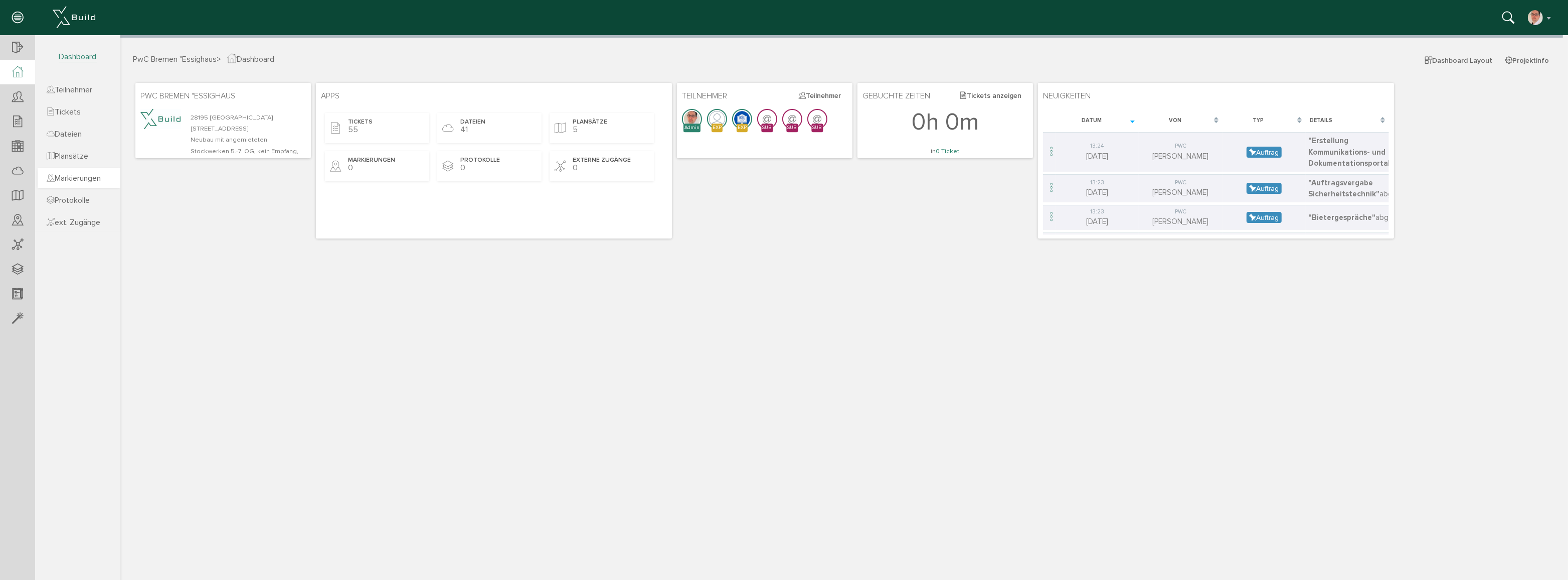
click at [87, 179] on span "Markierungen" at bounding box center [73, 178] width 54 height 10
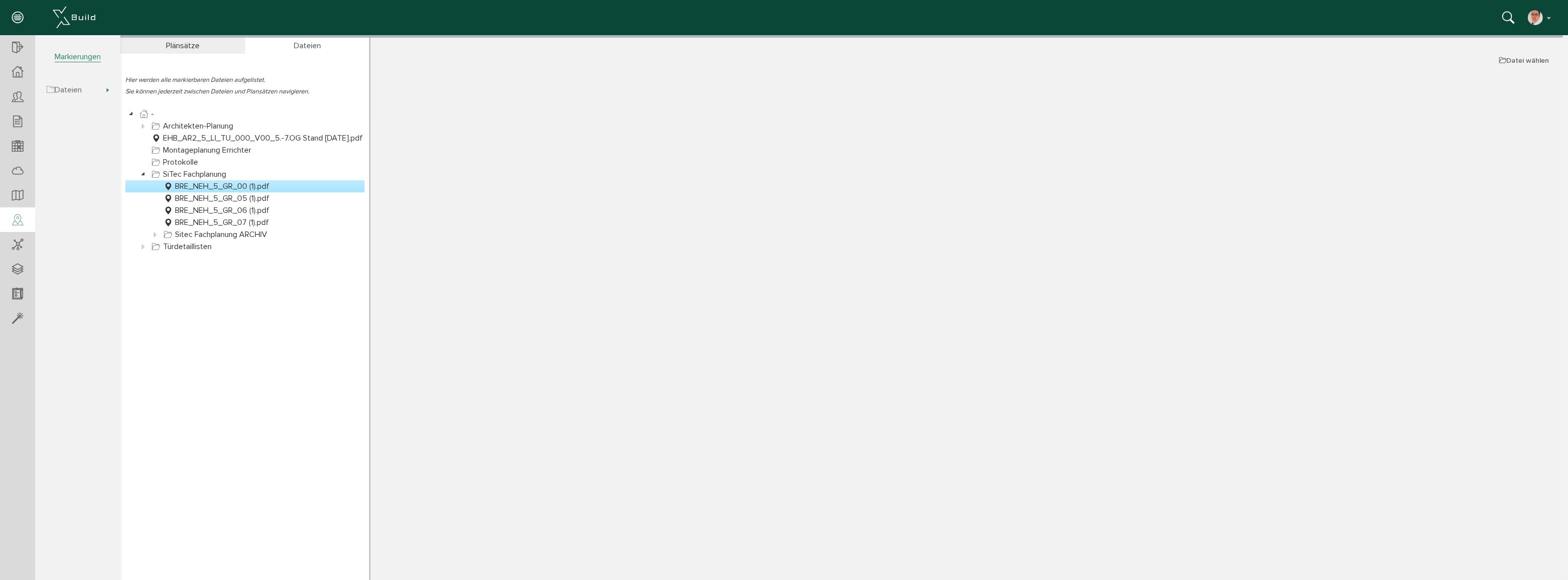
click at [227, 182] on link "BRE_NEH_5_GR_00 (1).pdf" at bounding box center [215, 186] width 110 height 12
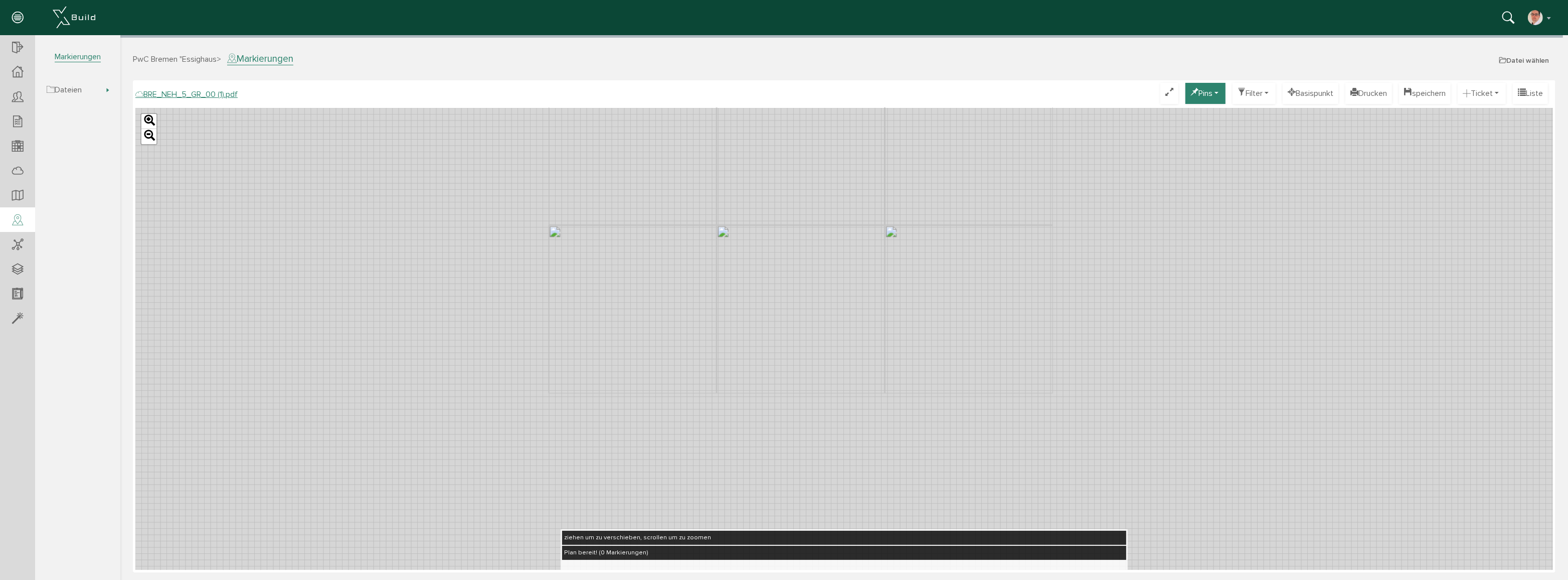
click at [1189, 95] on button "Pins" at bounding box center [1205, 94] width 40 height 21
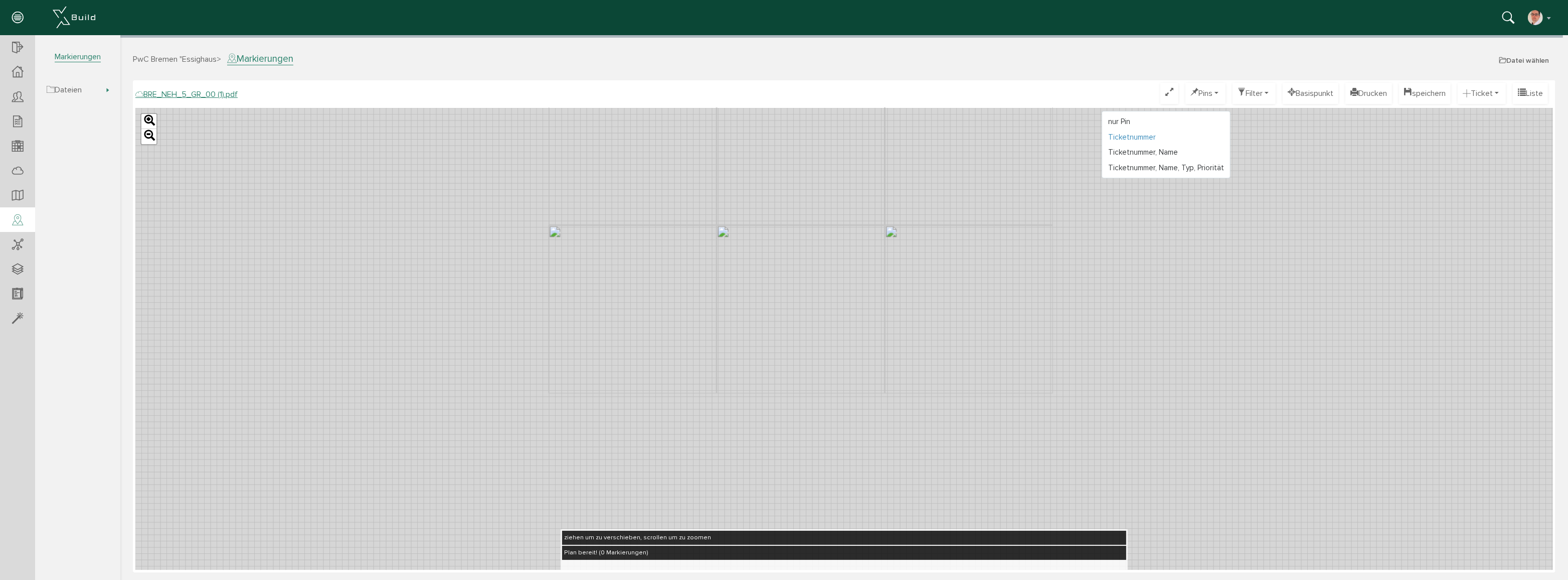
click at [1106, 133] on link "Ticketnummer" at bounding box center [1165, 137] width 128 height 15
drag, startPoint x: 812, startPoint y: 226, endPoint x: 786, endPoint y: 298, distance: 76.6
click at [780, 322] on div "Leaflet" at bounding box center [844, 339] width 1418 height 462
click at [788, 291] on div "Leaflet" at bounding box center [844, 339] width 1418 height 462
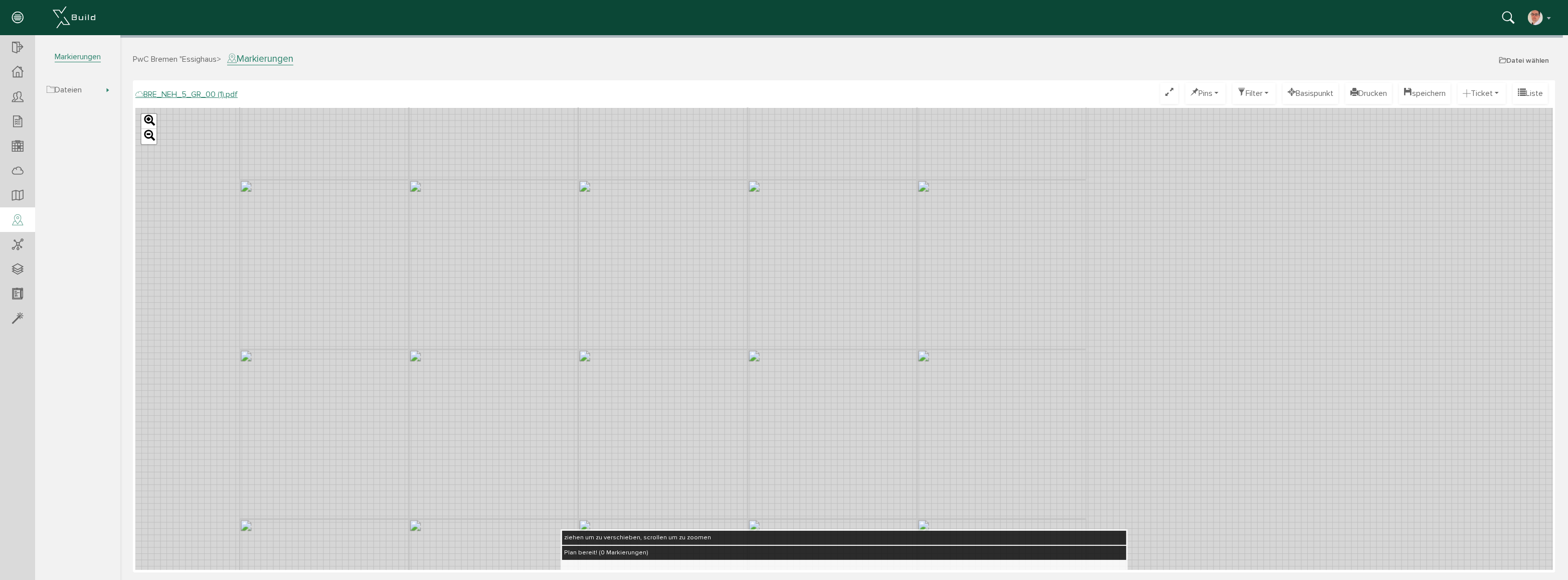
click at [672, 348] on div "Leaflet" at bounding box center [844, 339] width 1418 height 462
click at [1471, 93] on button "Ticket" at bounding box center [1481, 94] width 48 height 21
click at [1444, 147] on link "Auftrag" at bounding box center [1470, 145] width 80 height 15
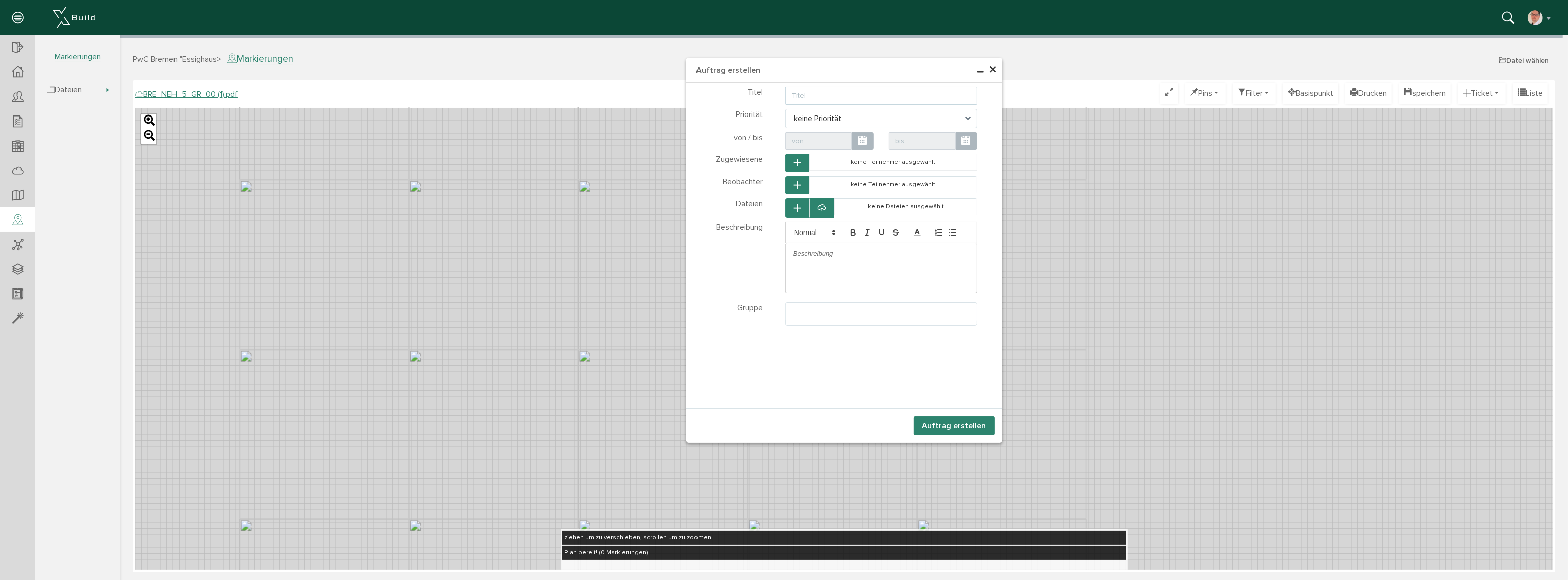
click at [797, 94] on input "text" at bounding box center [880, 96] width 192 height 18
type input "Fehler"
click at [994, 72] on span "×" at bounding box center [993, 70] width 8 height 20
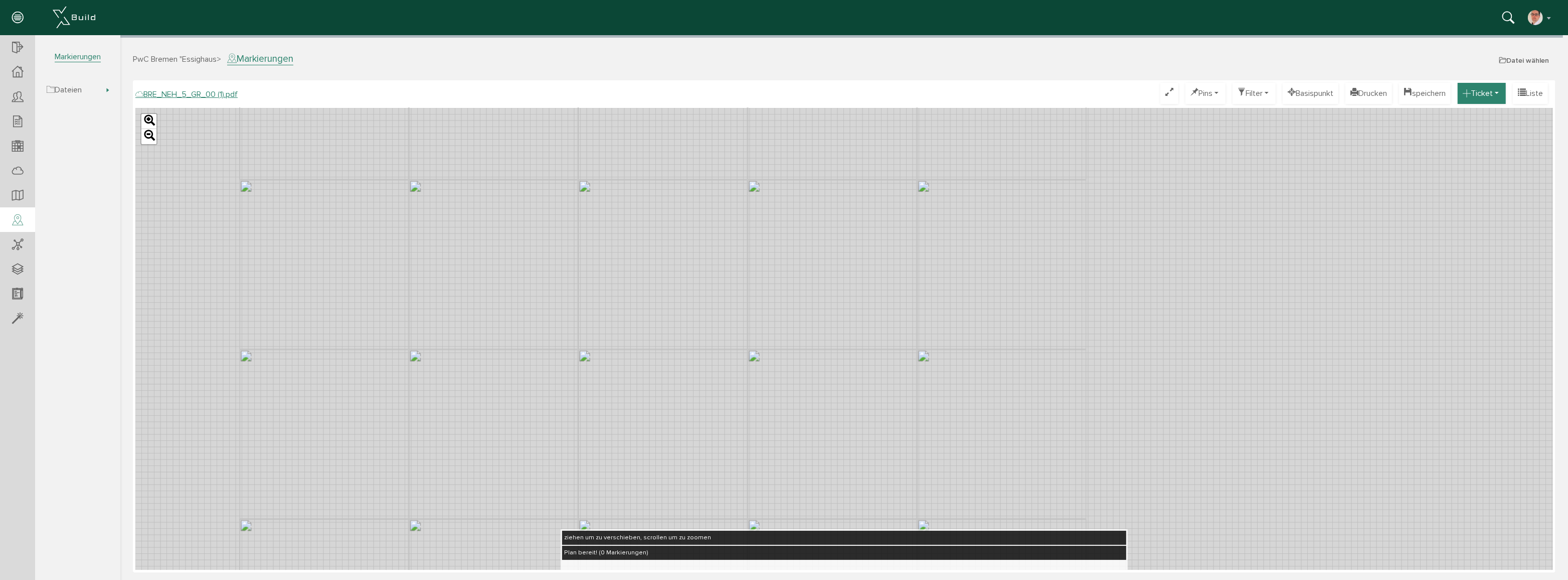
click at [1473, 93] on button "Ticket" at bounding box center [1481, 94] width 48 height 21
click at [1449, 162] on link "Mangel" at bounding box center [1470, 160] width 80 height 15
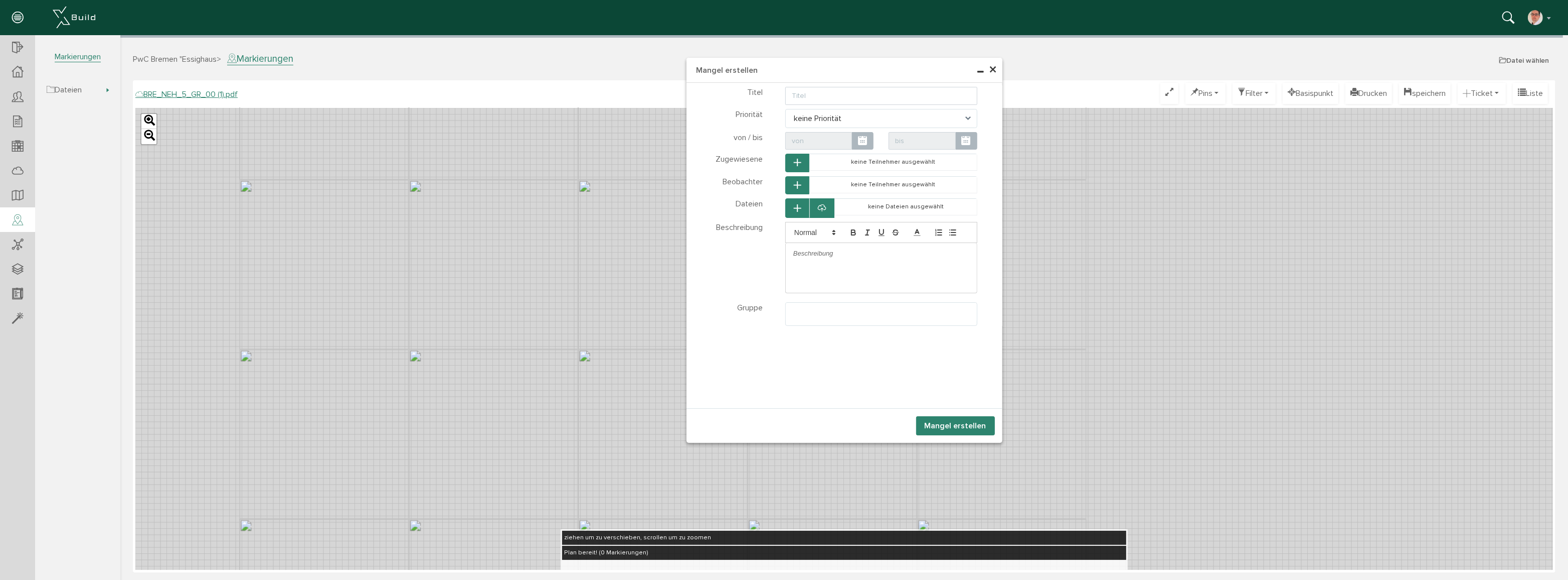
click at [795, 161] on icon "button" at bounding box center [797, 164] width 7 height 9
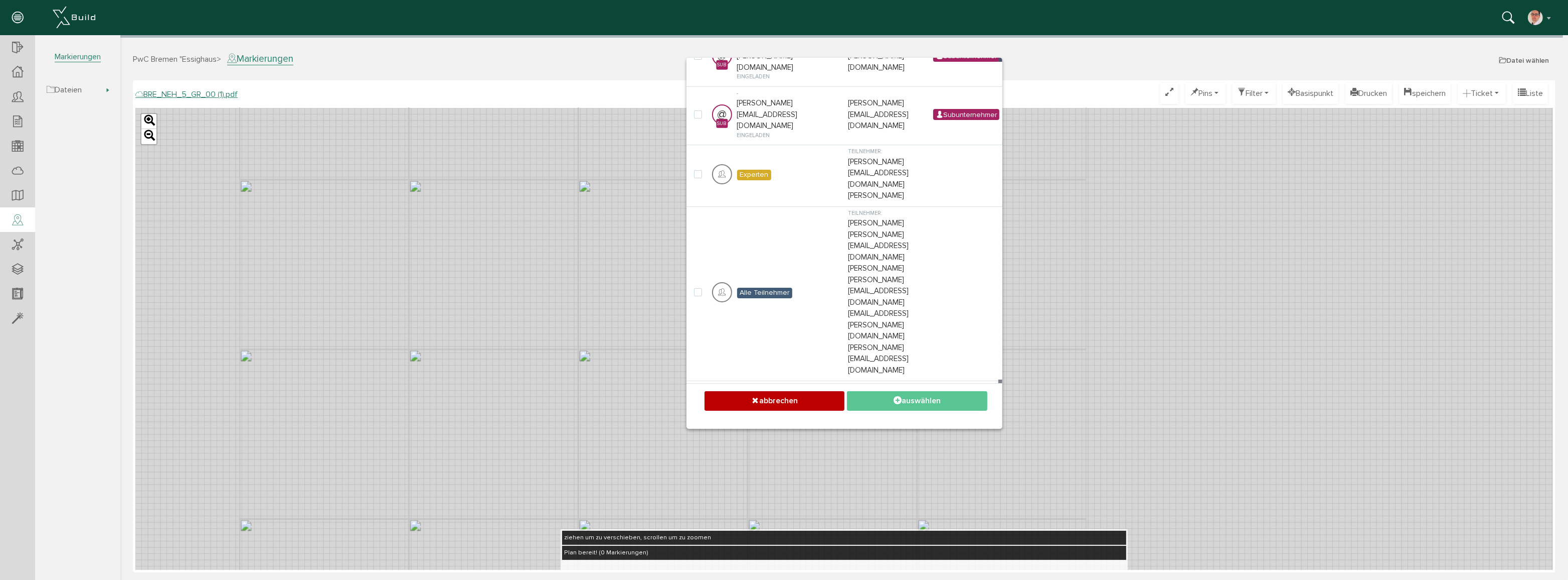
click at [413, 214] on div "× Mangel erstellen Teilnehmer wählen Teilnehmer [PERSON_NAME], bitte warten... …" at bounding box center [844, 308] width 1448 height 542
click at [166, 59] on div "× Mangel erstellen Teilnehmer wählen Teilnehmer [PERSON_NAME], bitte warten... …" at bounding box center [844, 308] width 1448 height 542
click at [737, 396] on button "abbrechen" at bounding box center [774, 401] width 140 height 20
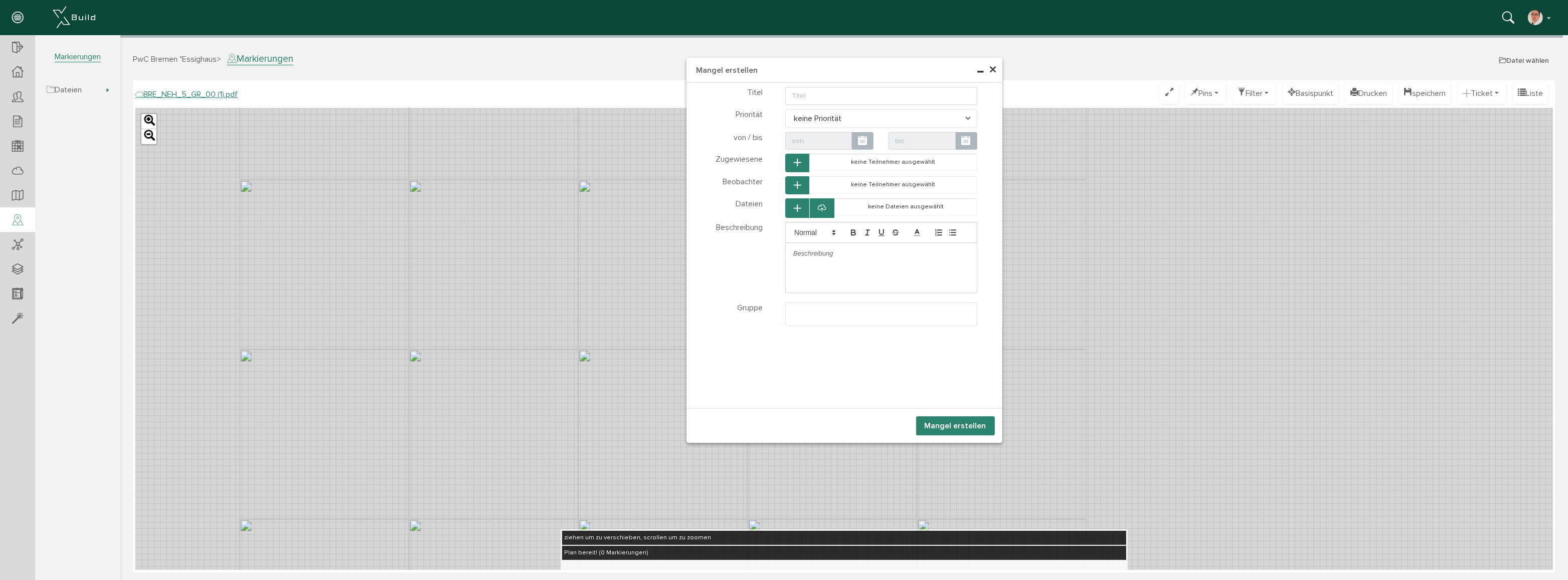
click at [157, 56] on div "× Mangel erstellen Teilnehmer wählen Teilnehmer Dateien wählen Dateien Tickets" at bounding box center [844, 308] width 1448 height 542
click at [163, 62] on div "× Mangel erstellen Teilnehmer wählen Teilnehmer Dateien wählen Dateien Tickets" at bounding box center [844, 308] width 1448 height 542
click at [992, 71] on span "×" at bounding box center [993, 70] width 8 height 20
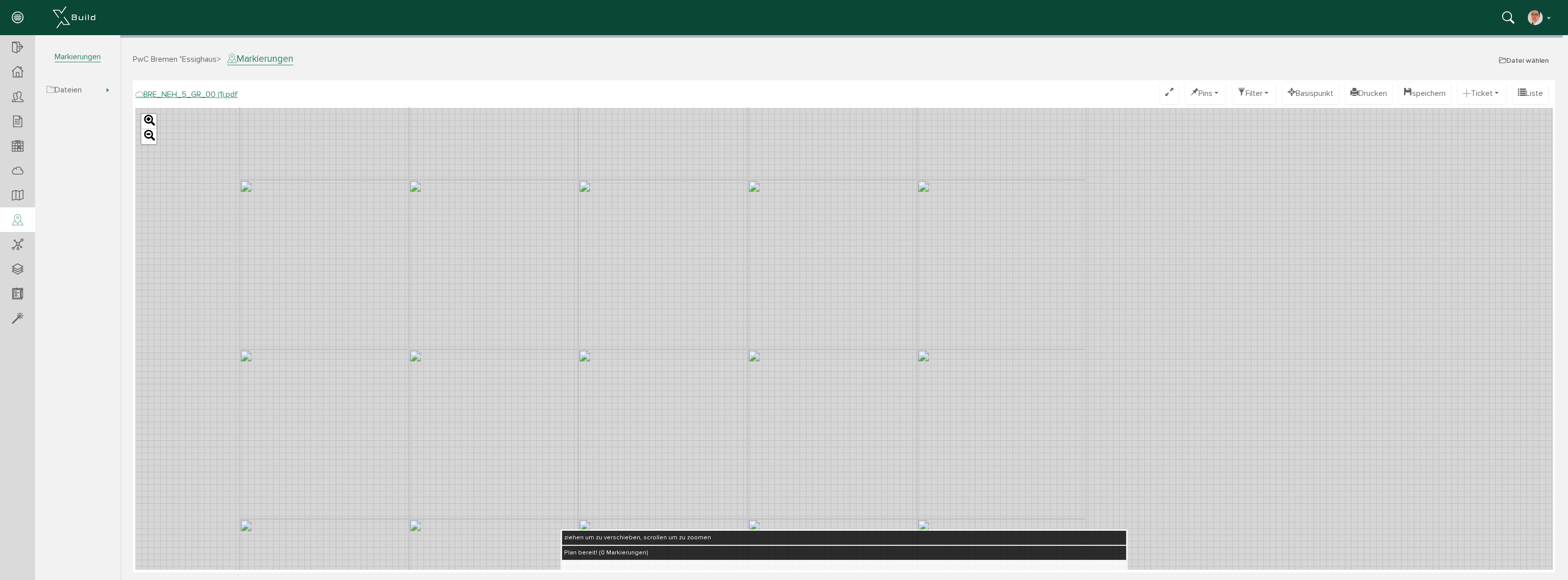
click at [149, 60] on span "PwC Bremen "Essighaus" at bounding box center [174, 59] width 84 height 10
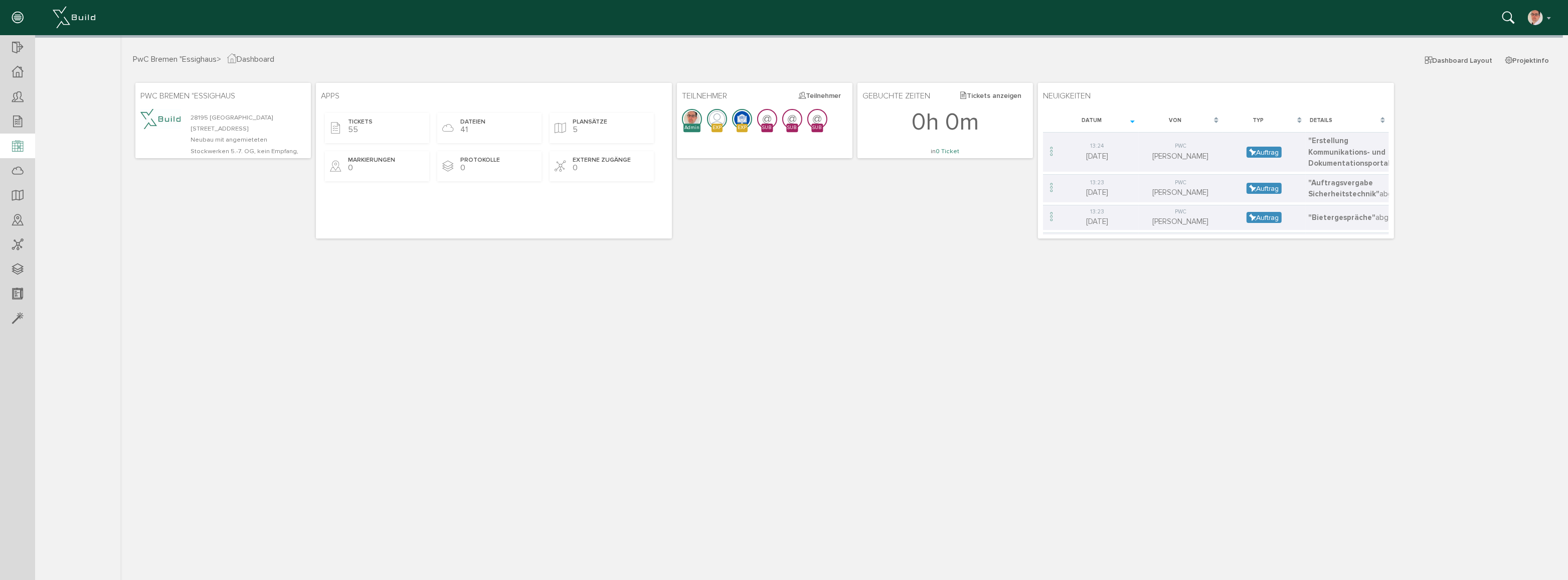
click at [14, 145] on icon at bounding box center [17, 147] width 11 height 14
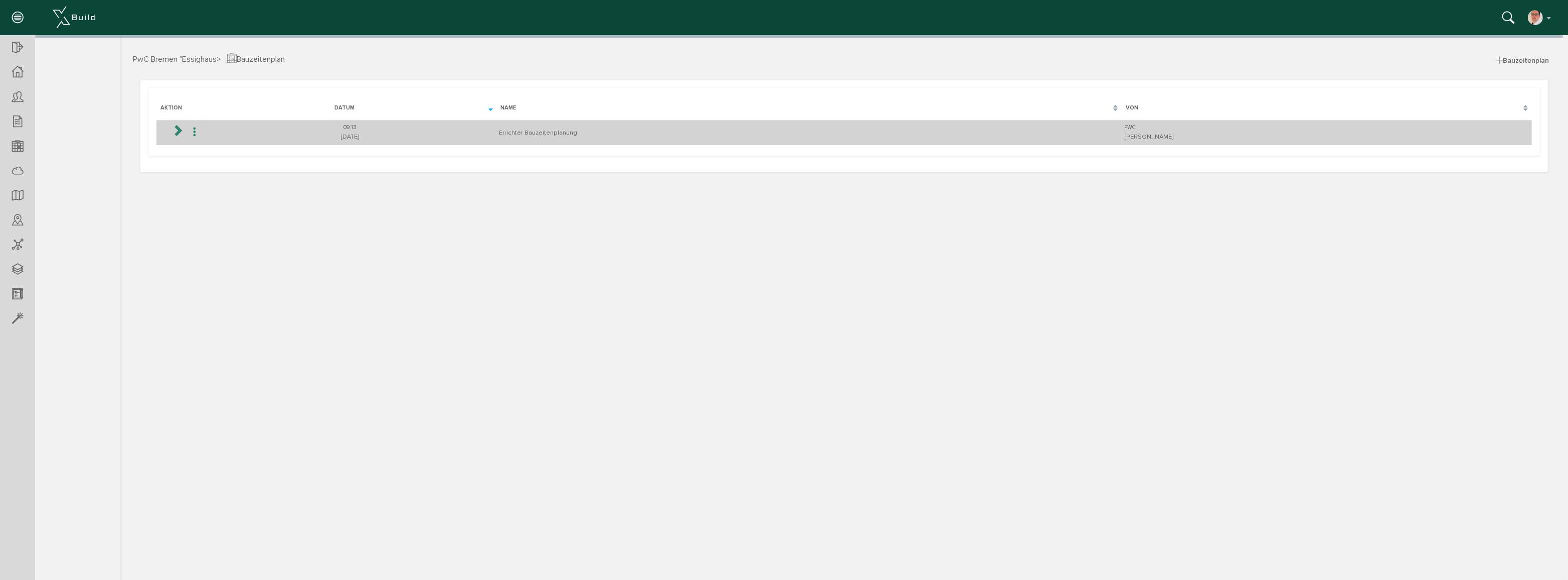
click at [571, 134] on td "Errichter Bauzeitenplanung" at bounding box center [809, 132] width 625 height 25
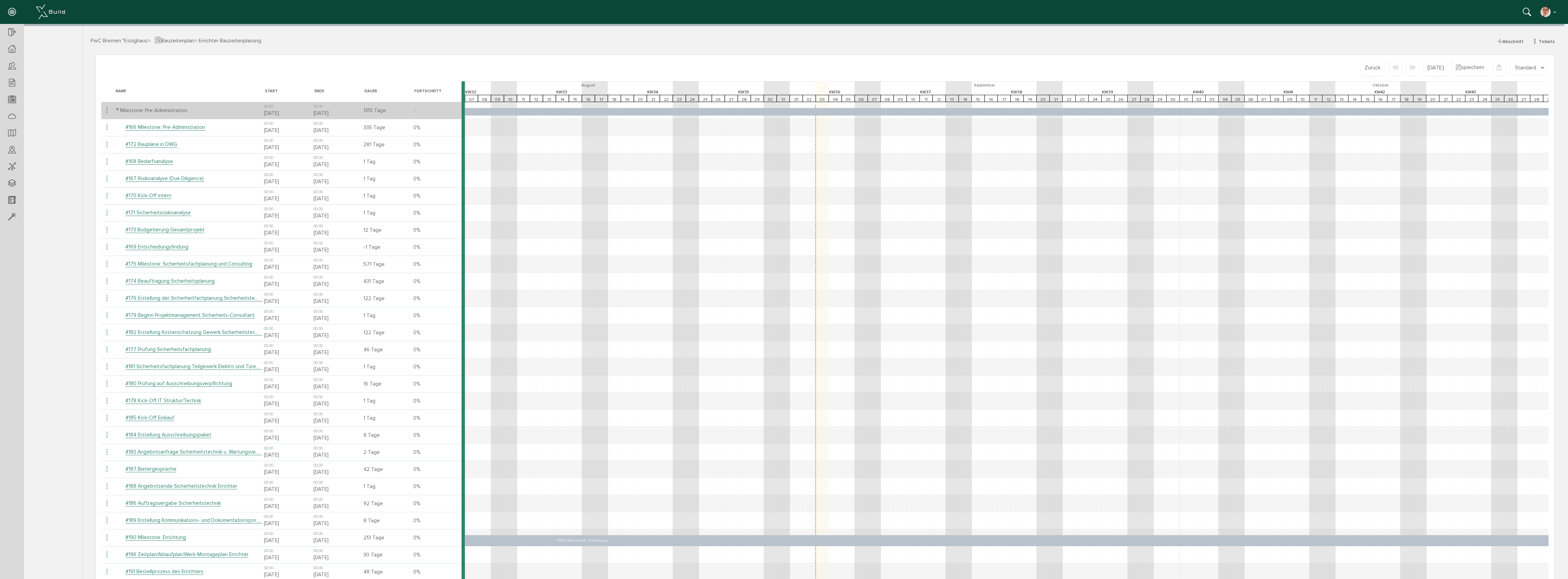
drag, startPoint x: 967, startPoint y: 358, endPoint x: 864, endPoint y: 301, distance: 117.7
click at [581, 541] on text "#190 Milestone: Errichtung" at bounding box center [581, 540] width 51 height 5
drag, startPoint x: 789, startPoint y: 483, endPoint x: 791, endPoint y: 368, distance: 115.0
